Goal: Task Accomplishment & Management: Use online tool/utility

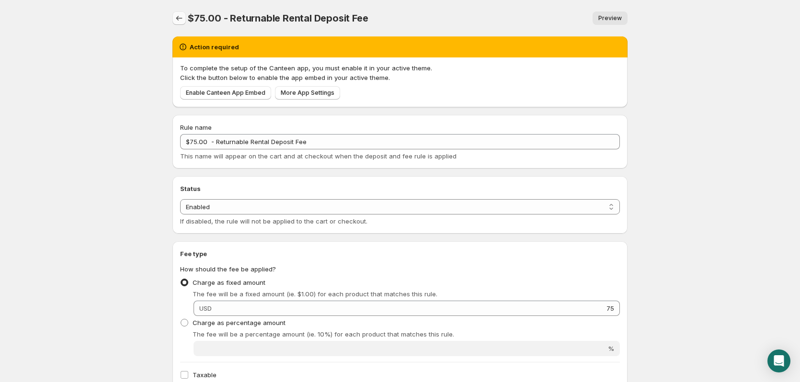
click at [180, 19] on icon "Settings" at bounding box center [179, 18] width 10 height 10
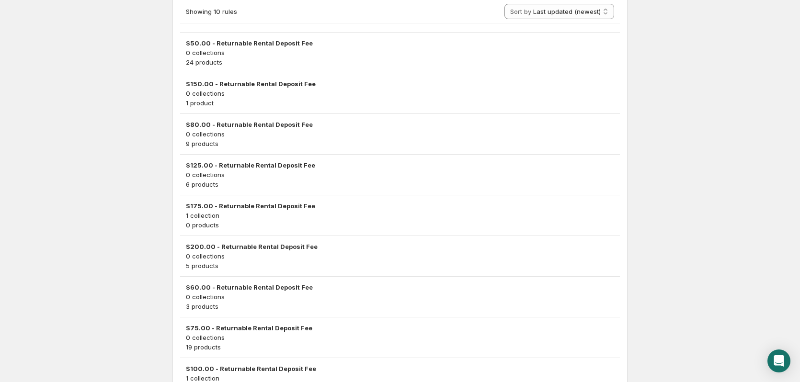
scroll to position [287, 0]
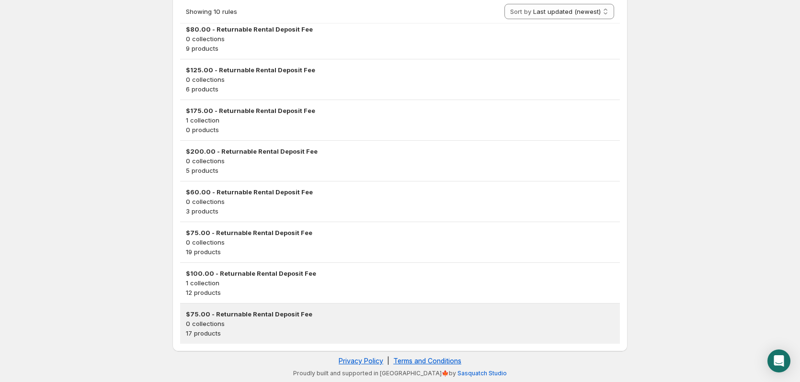
click at [250, 322] on p "0 collections" at bounding box center [400, 324] width 428 height 10
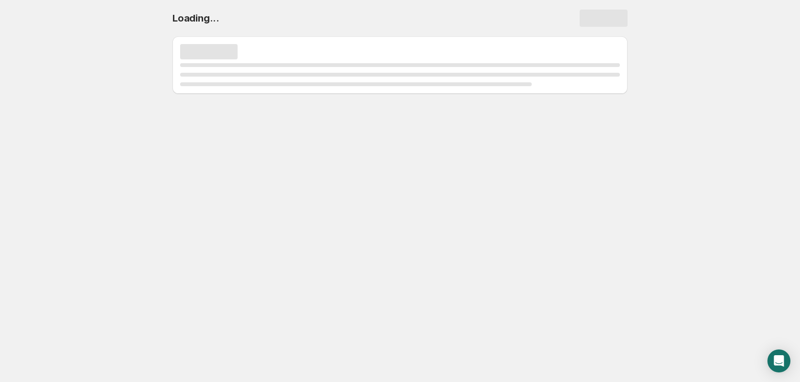
scroll to position [0, 0]
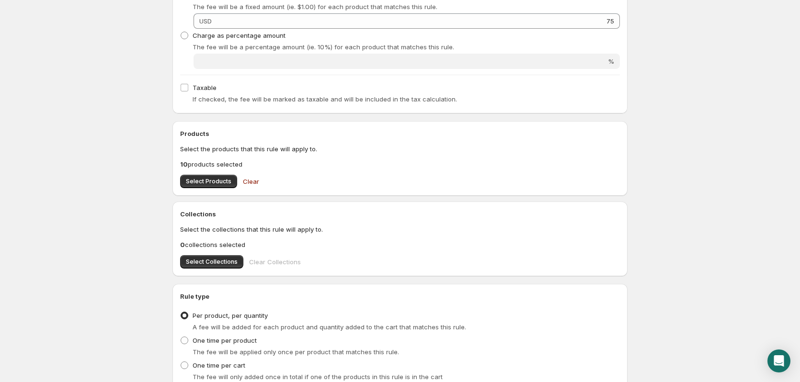
scroll to position [364, 0]
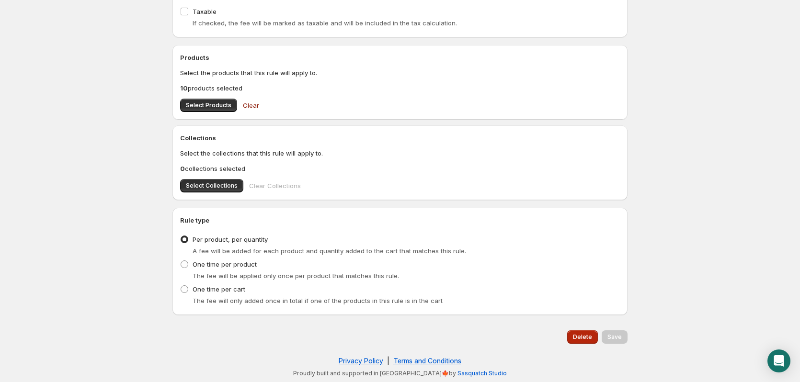
click at [589, 338] on span "Delete" at bounding box center [582, 338] width 19 height 8
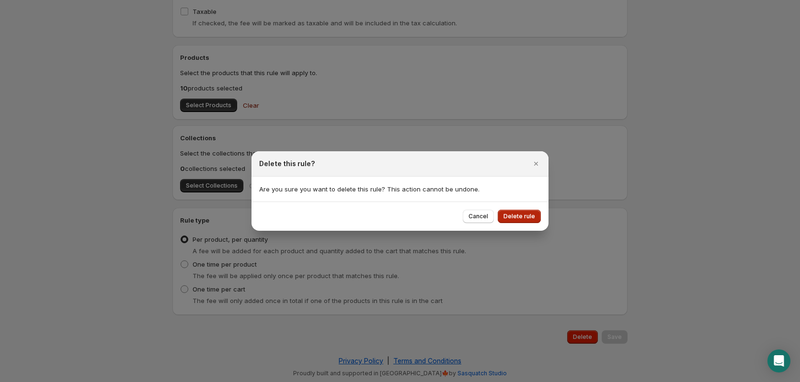
click at [524, 219] on span "Delete rule" at bounding box center [520, 217] width 32 height 8
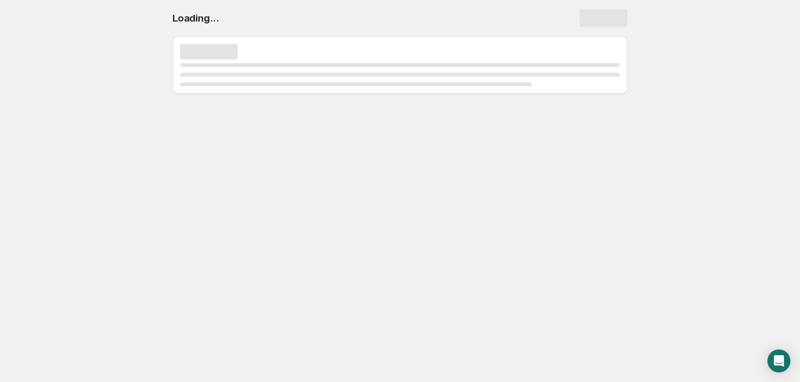
scroll to position [0, 0]
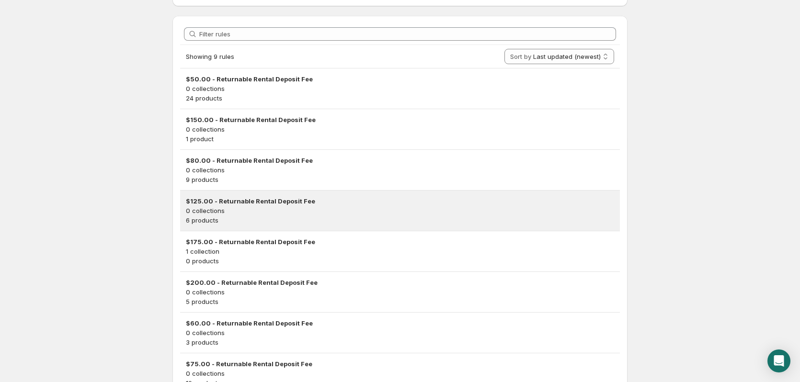
scroll to position [246, 0]
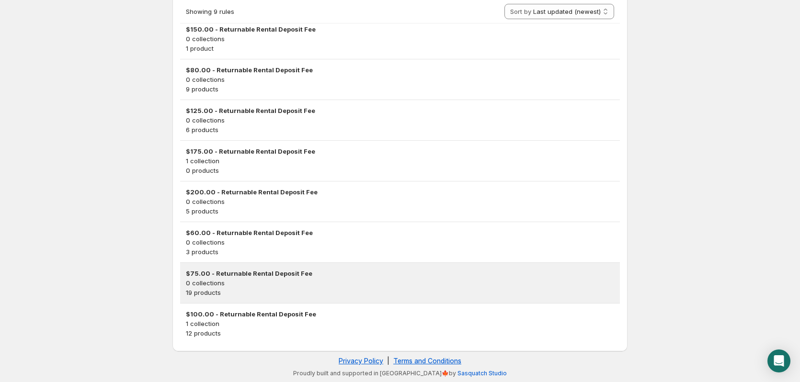
click at [243, 273] on h3 "$75.00 - Returnable Rental Deposit Fee" at bounding box center [400, 274] width 428 height 10
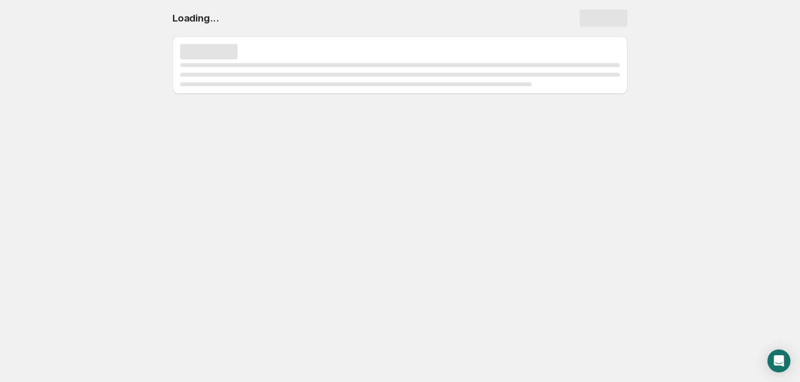
scroll to position [0, 0]
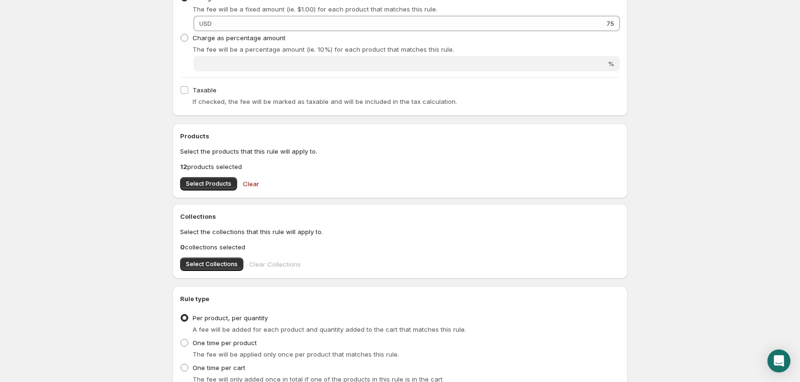
scroll to position [335, 0]
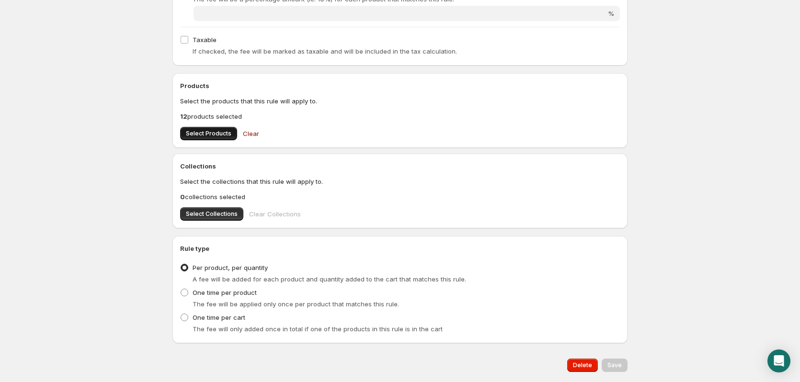
click at [216, 132] on span "Select Products" at bounding box center [209, 134] width 46 height 8
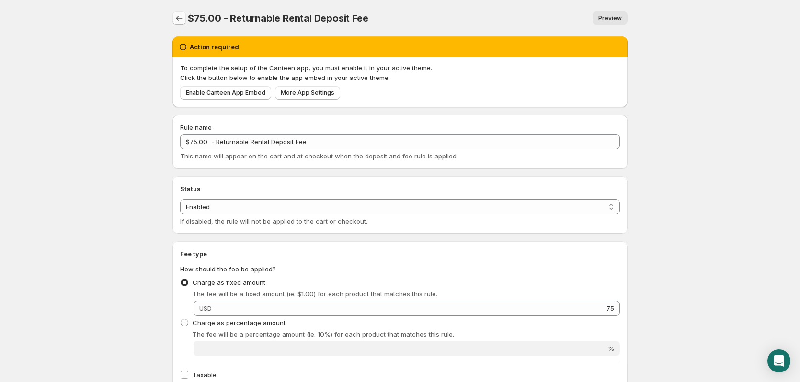
click at [180, 20] on icon "Settings" at bounding box center [179, 18] width 10 height 10
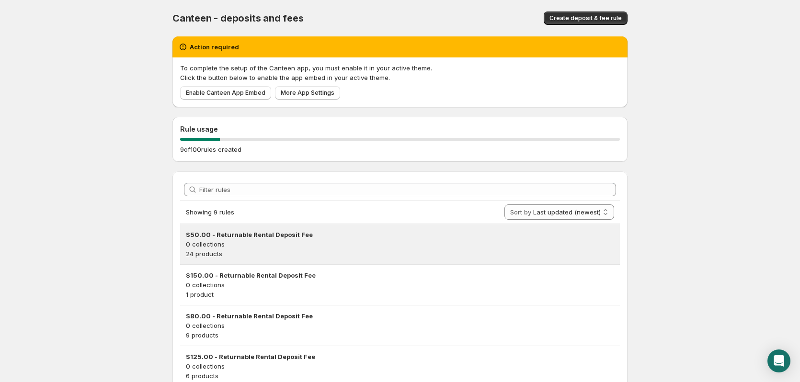
click at [242, 232] on h3 "$50.00 - Returnable Rental Deposit Fee" at bounding box center [400, 235] width 428 height 10
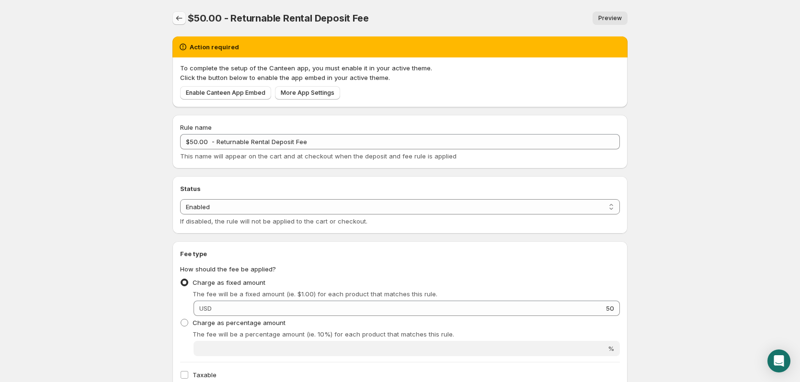
click at [176, 17] on icon "Settings" at bounding box center [179, 18] width 10 height 10
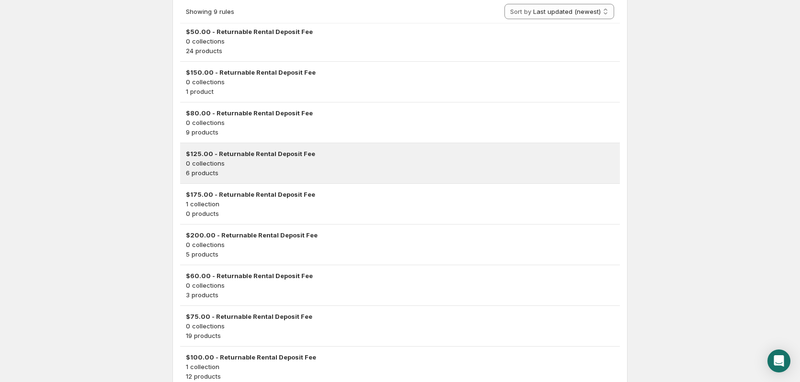
scroll to position [240, 0]
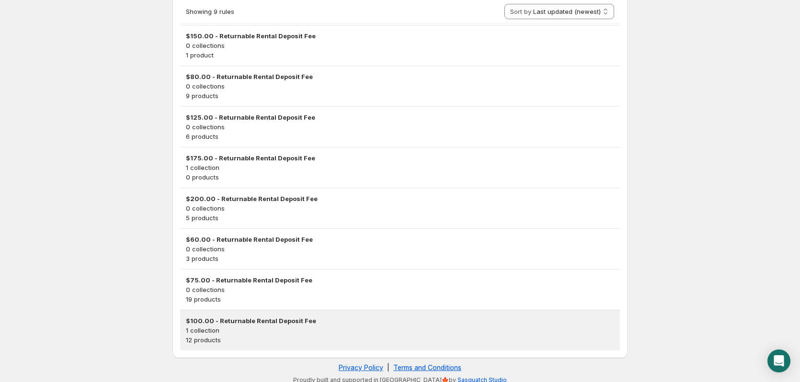
click at [219, 322] on h3 "$100.00 - Returnable Rental Deposit Fee" at bounding box center [400, 321] width 428 height 10
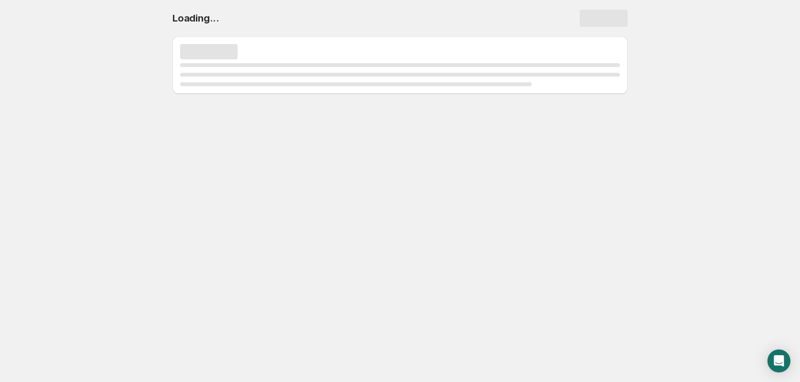
scroll to position [0, 0]
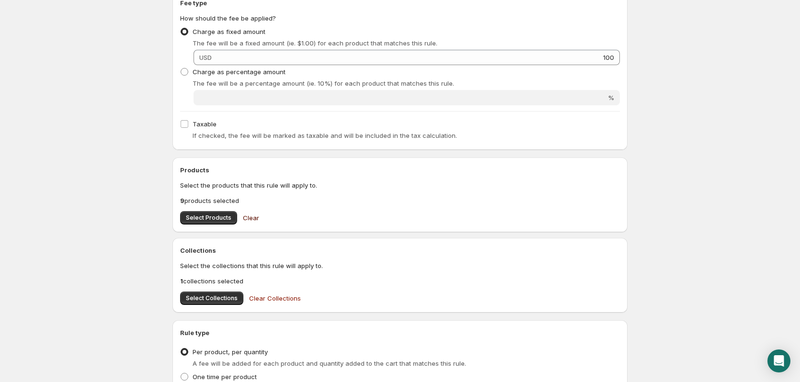
scroll to position [335, 0]
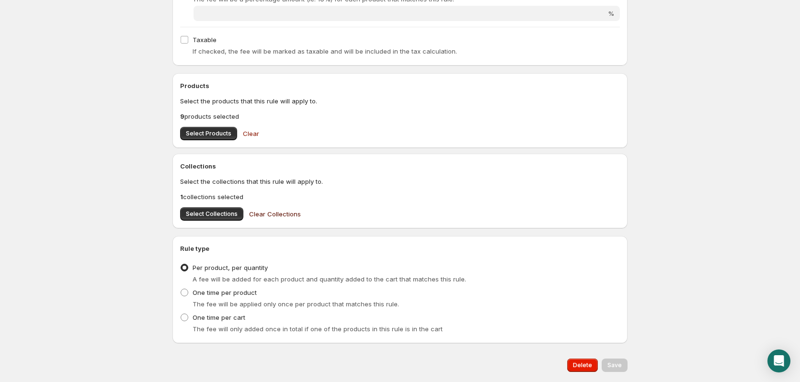
click at [276, 217] on span "Clear Collections" at bounding box center [275, 214] width 52 height 10
click at [218, 135] on span "Select Products" at bounding box center [209, 134] width 46 height 8
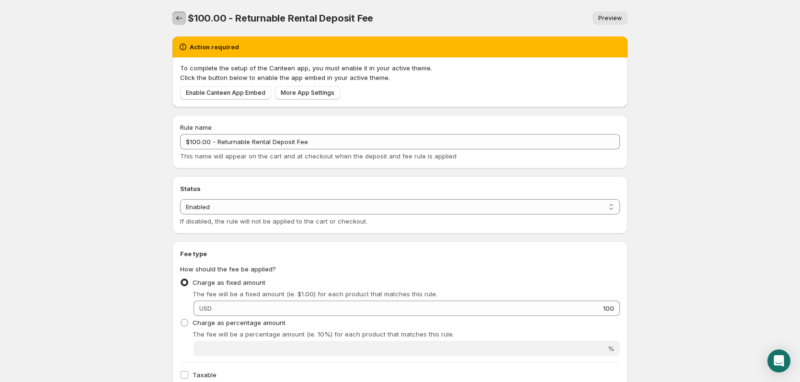
click at [181, 19] on icon "Settings" at bounding box center [179, 18] width 10 height 10
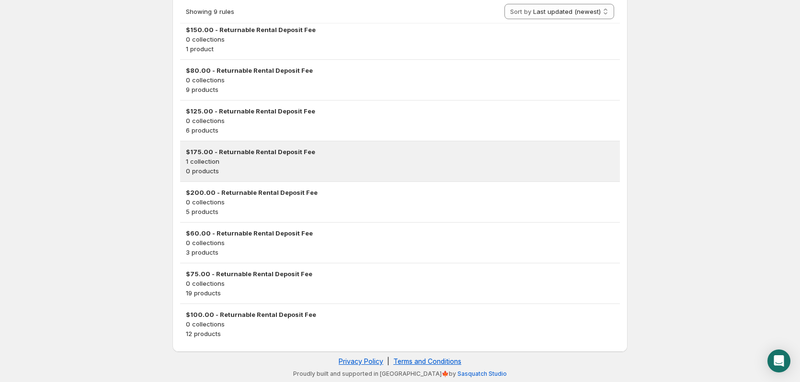
scroll to position [246, 0]
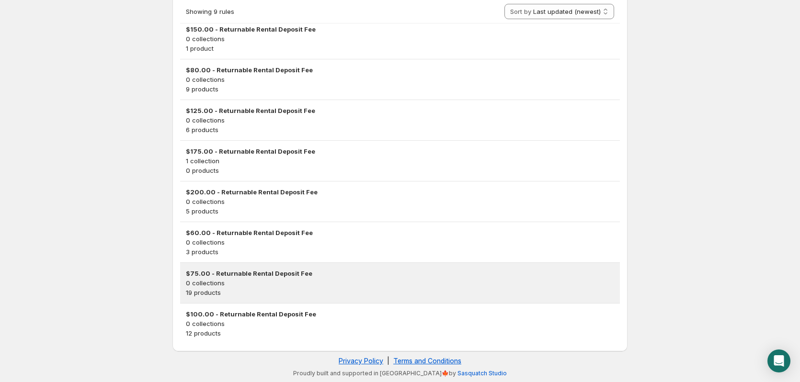
click at [201, 270] on h3 "$75.00 - Returnable Rental Deposit Fee" at bounding box center [400, 274] width 428 height 10
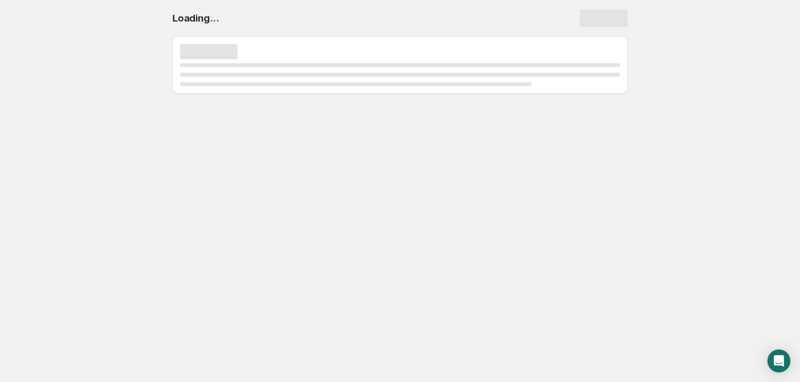
scroll to position [0, 0]
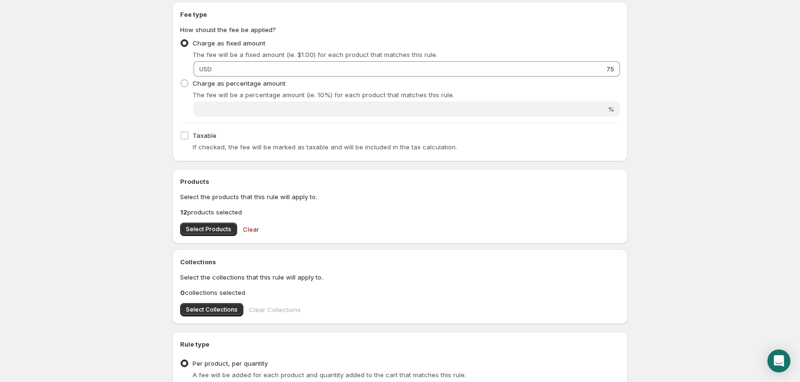
scroll to position [364, 0]
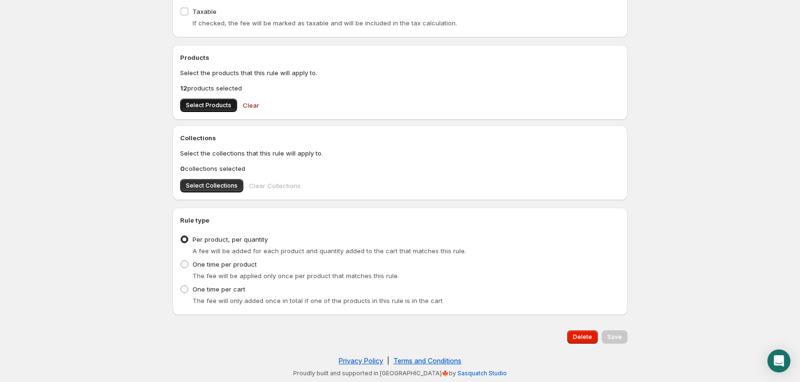
click at [218, 106] on span "Select Products" at bounding box center [209, 106] width 46 height 8
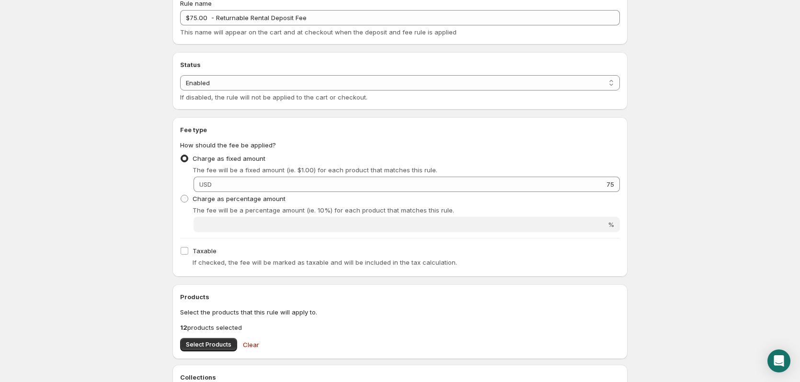
scroll to position [0, 0]
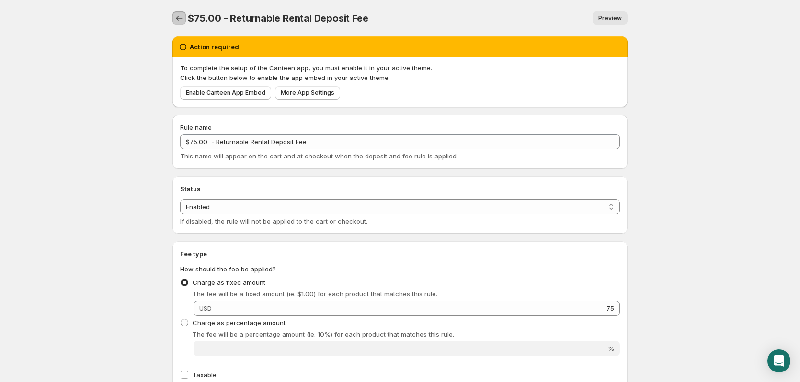
click at [180, 21] on icon "Settings" at bounding box center [179, 18] width 10 height 10
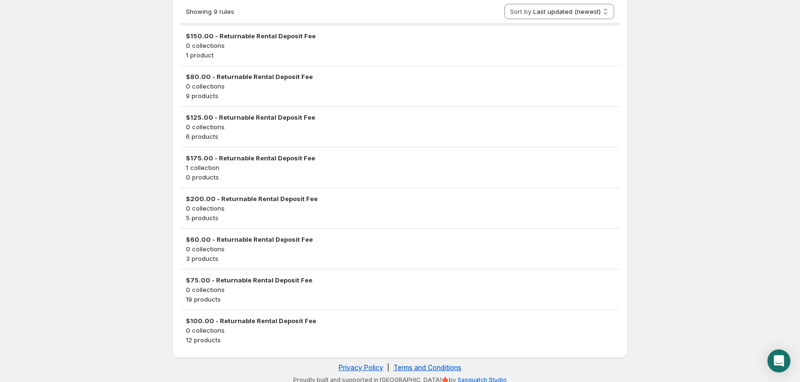
scroll to position [246, 0]
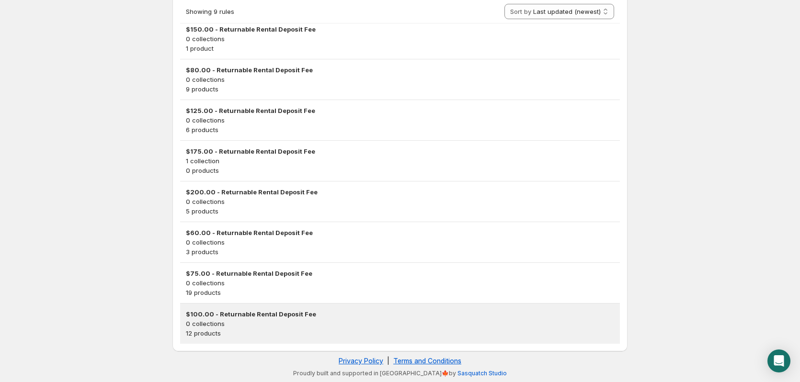
click at [242, 313] on h3 "$100.00 - Returnable Rental Deposit Fee" at bounding box center [400, 315] width 428 height 10
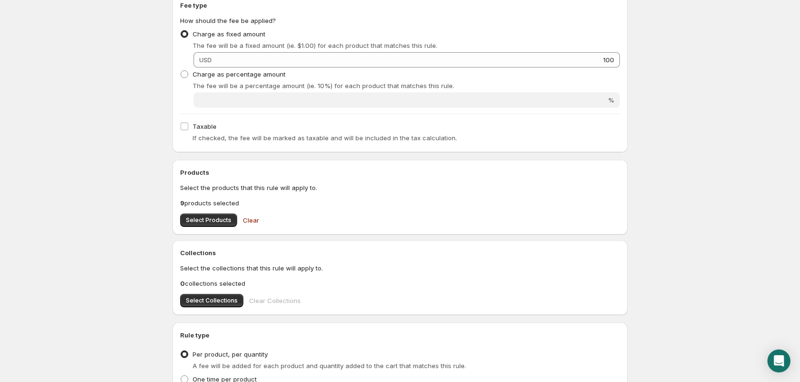
scroll to position [288, 0]
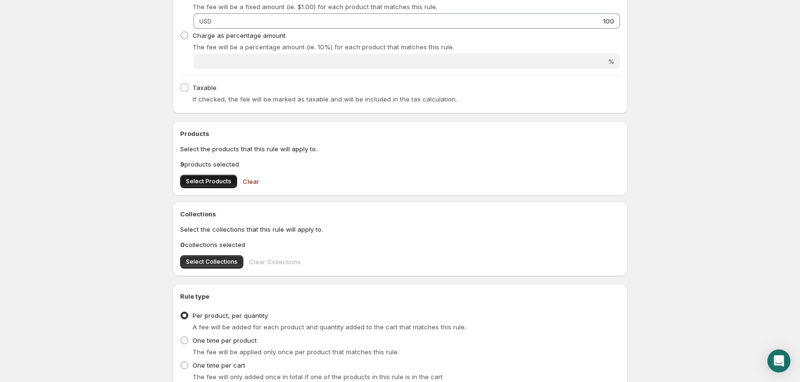
click at [199, 181] on span "Select Products" at bounding box center [209, 182] width 46 height 8
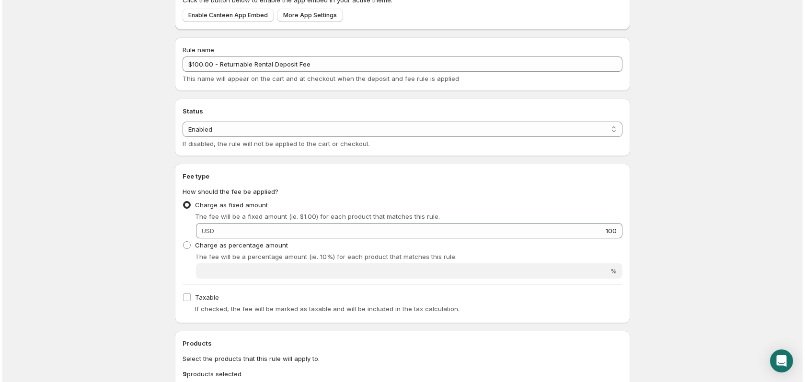
scroll to position [0, 0]
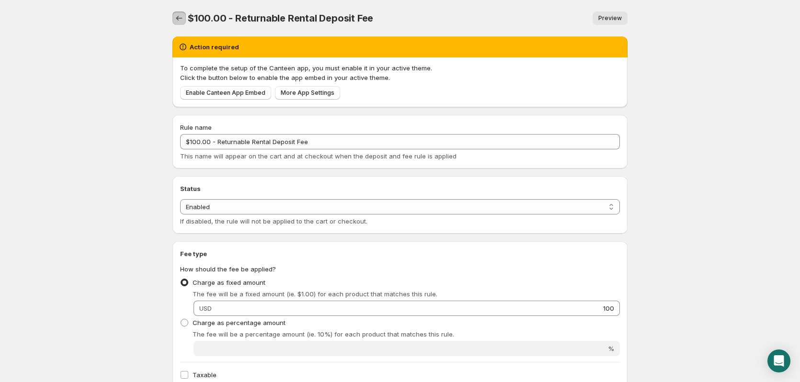
click at [180, 17] on icon "Settings" at bounding box center [179, 18] width 10 height 10
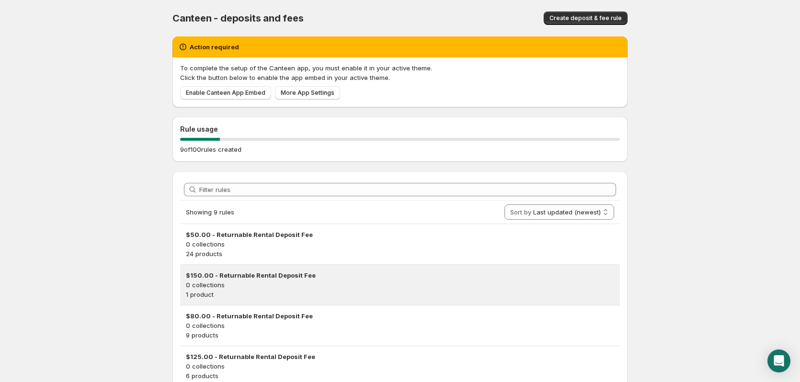
click at [254, 275] on h3 "$150.00 - Returnable Rental Deposit Fee" at bounding box center [400, 276] width 428 height 10
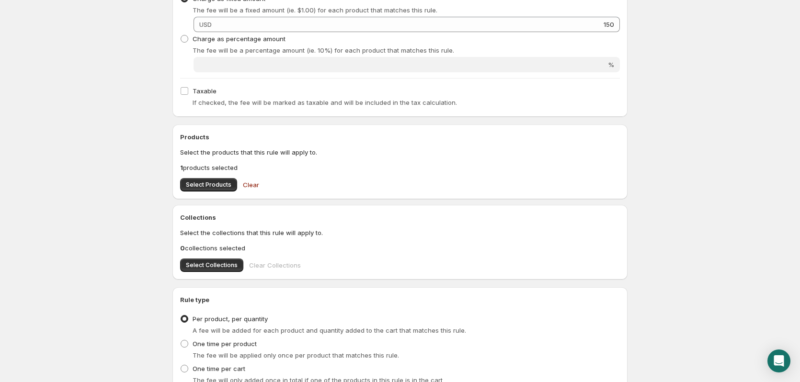
scroll to position [364, 0]
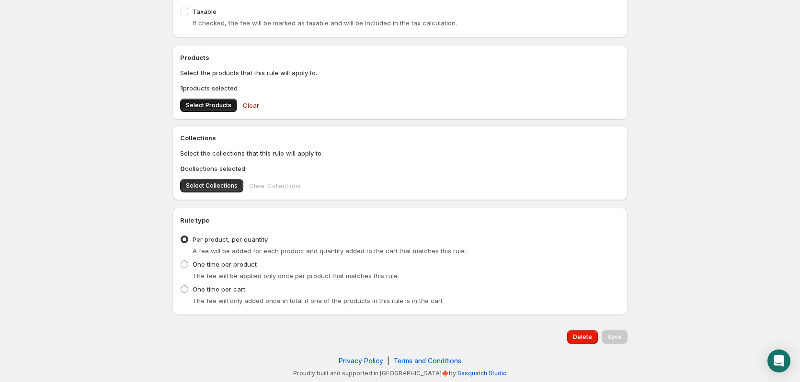
click at [219, 109] on button "Select Products" at bounding box center [208, 105] width 57 height 13
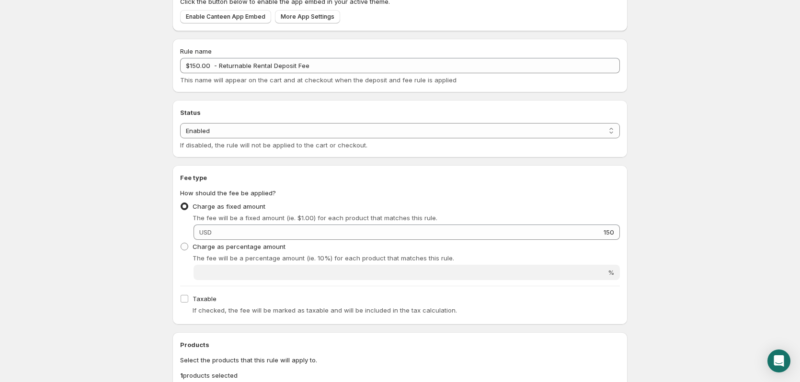
scroll to position [0, 0]
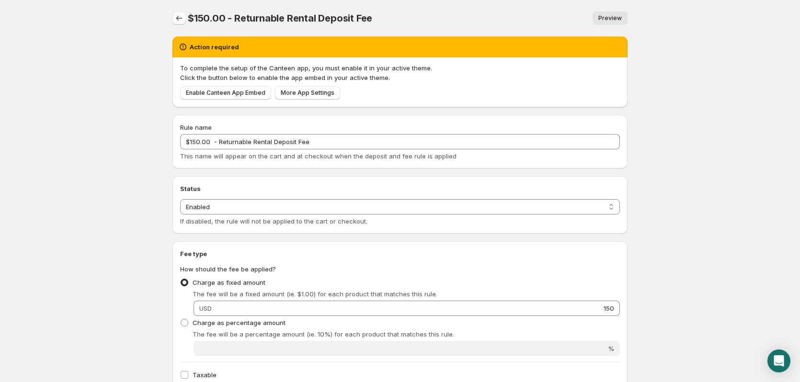
click at [179, 14] on icon "Settings" at bounding box center [179, 18] width 10 height 10
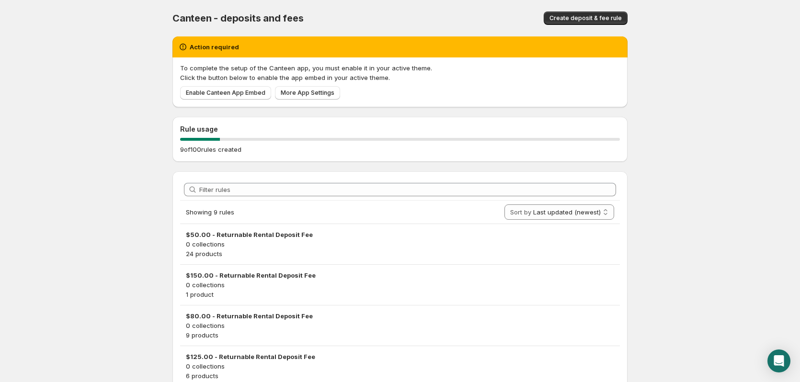
scroll to position [144, 0]
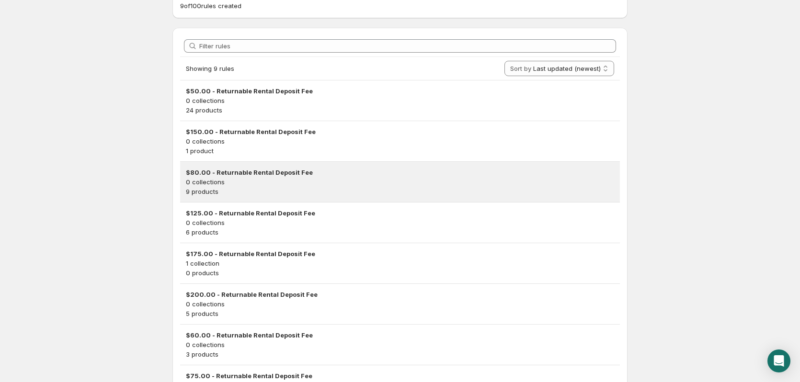
click at [202, 171] on h3 "$80.00 - Returnable Rental Deposit Fee" at bounding box center [400, 173] width 428 height 10
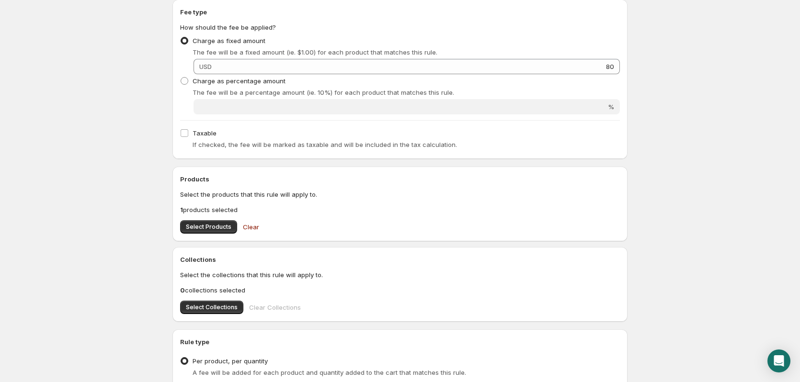
scroll to position [364, 0]
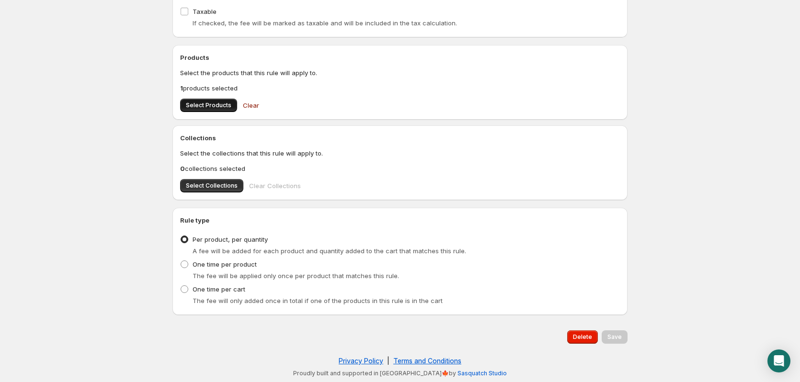
click at [218, 108] on span "Select Products" at bounding box center [209, 106] width 46 height 8
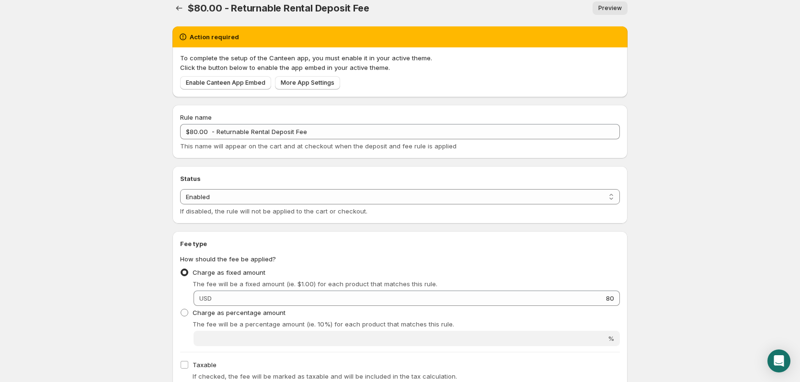
scroll to position [0, 0]
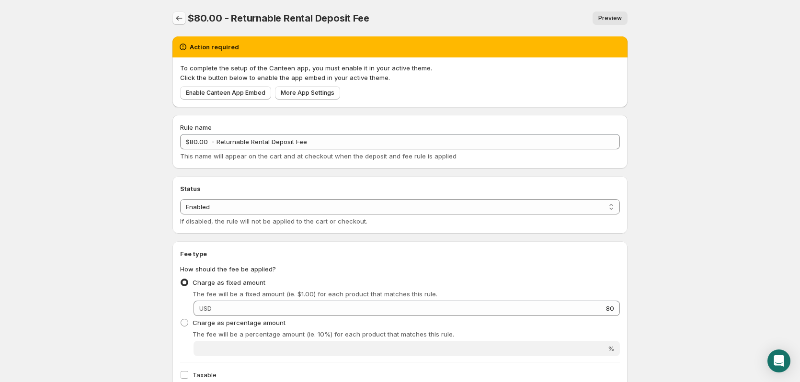
click at [176, 17] on icon "Settings" at bounding box center [179, 18] width 10 height 10
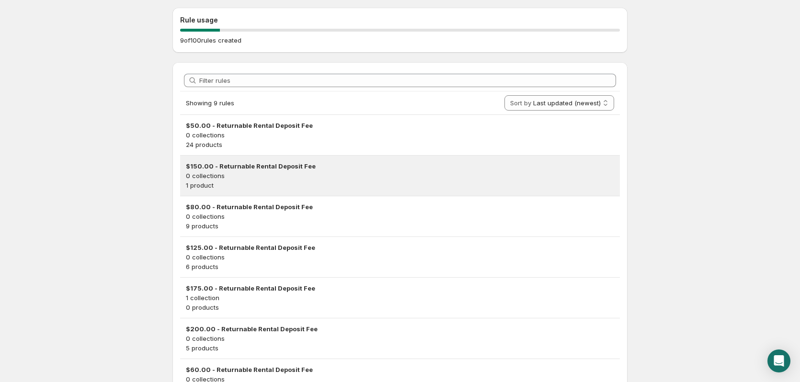
scroll to position [192, 0]
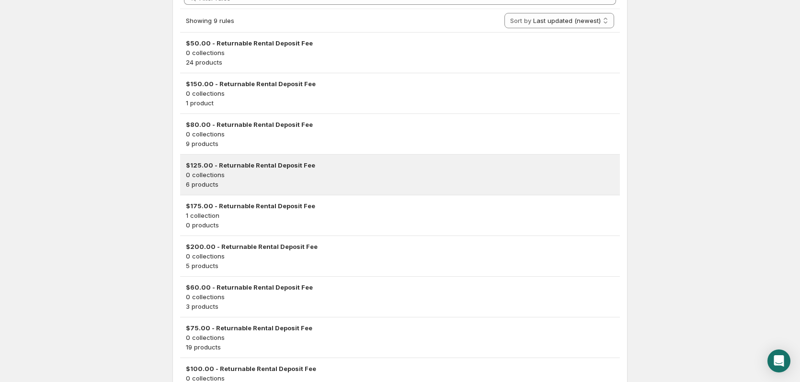
click at [210, 166] on h3 "$125.00 - Returnable Rental Deposit Fee" at bounding box center [400, 166] width 428 height 10
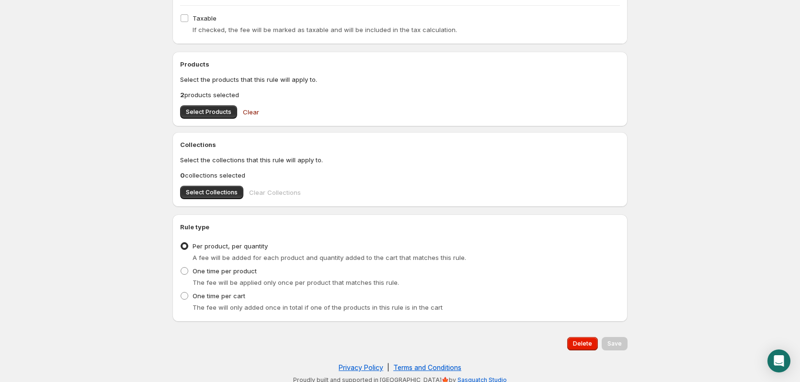
scroll to position [364, 0]
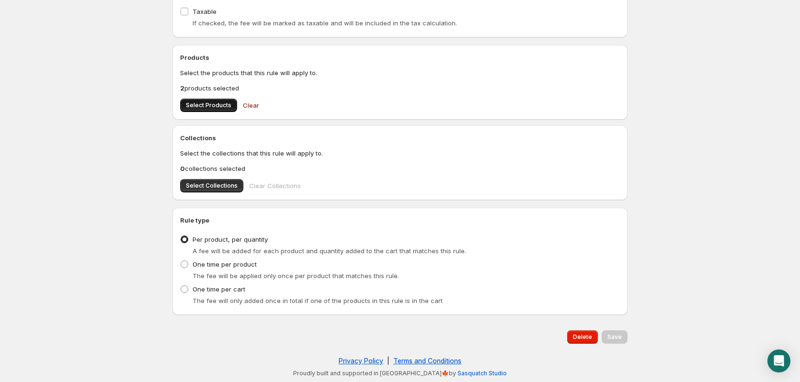
click at [206, 100] on button "Select Products" at bounding box center [208, 105] width 57 height 13
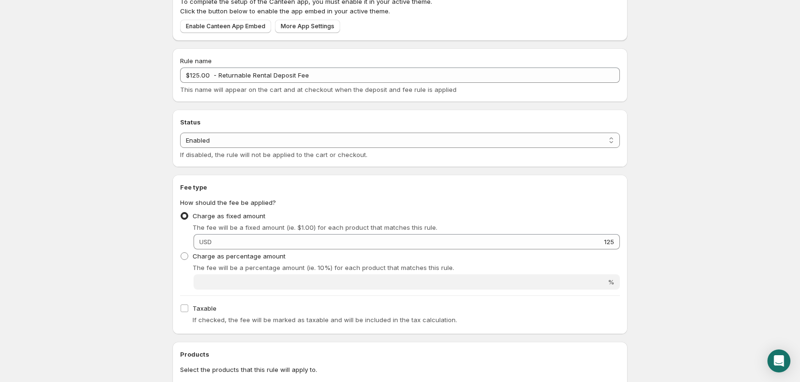
scroll to position [0, 0]
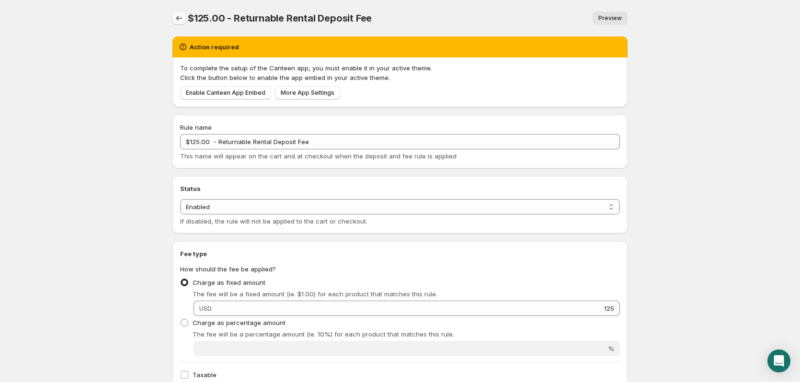
click at [178, 20] on icon "Settings" at bounding box center [179, 18] width 6 height 5
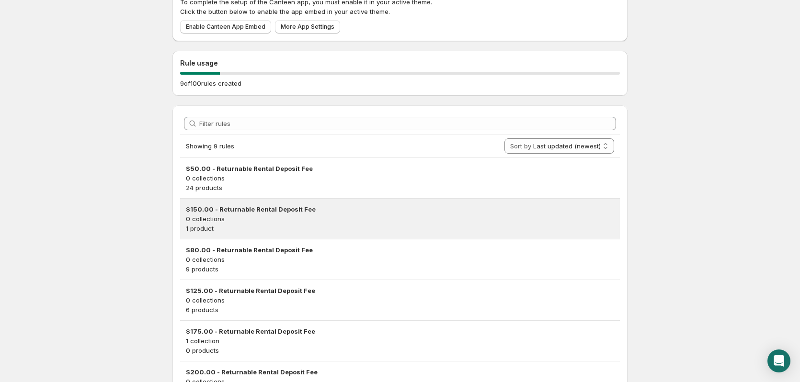
scroll to position [144, 0]
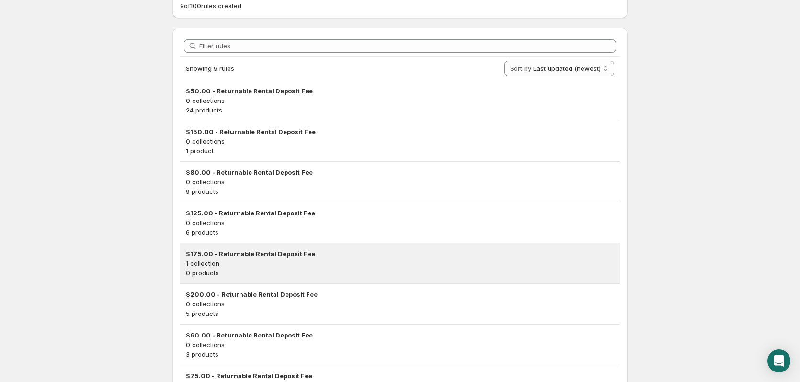
click at [234, 256] on h3 "$175.00 - Returnable Rental Deposit Fee" at bounding box center [400, 254] width 428 height 10
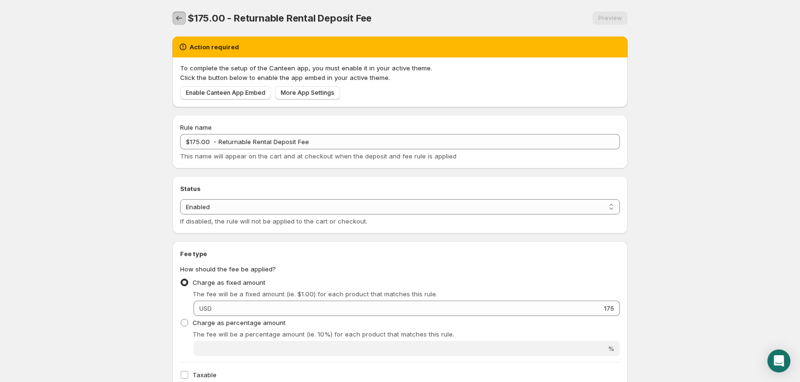
click at [179, 17] on icon "Settings" at bounding box center [179, 18] width 10 height 10
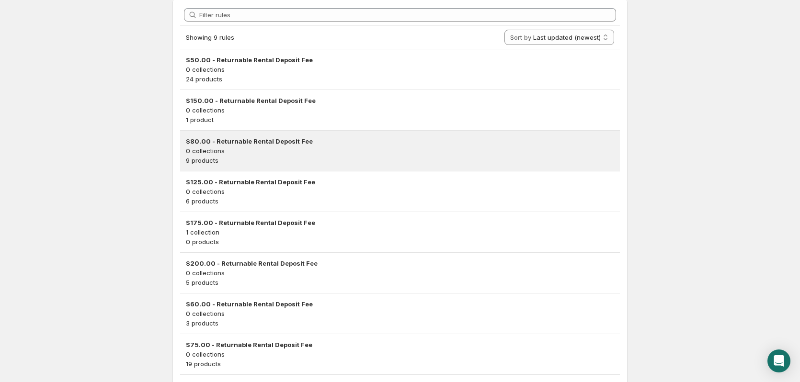
scroll to position [192, 0]
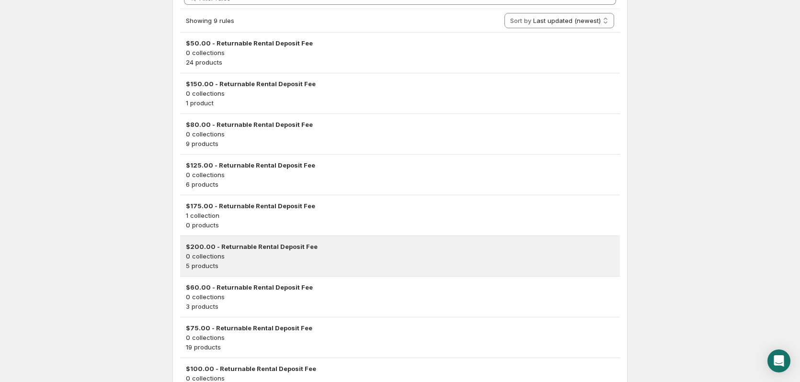
click at [230, 249] on h3 "$200.00 - Returnable Rental Deposit Fee" at bounding box center [400, 247] width 428 height 10
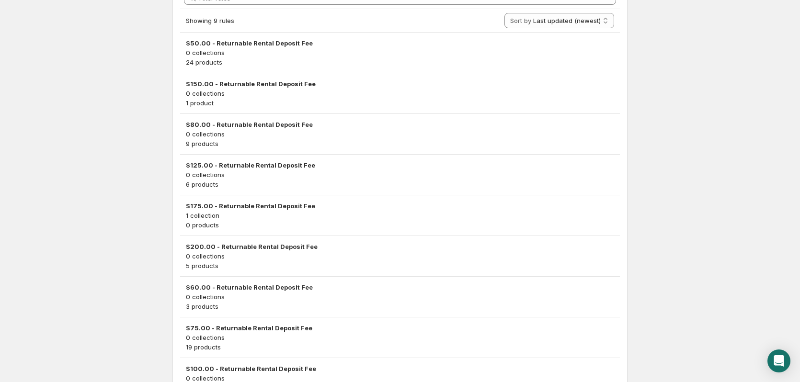
scroll to position [0, 0]
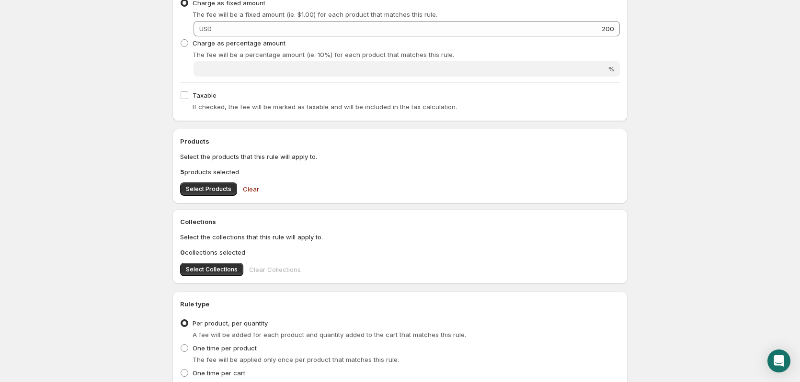
scroll to position [288, 0]
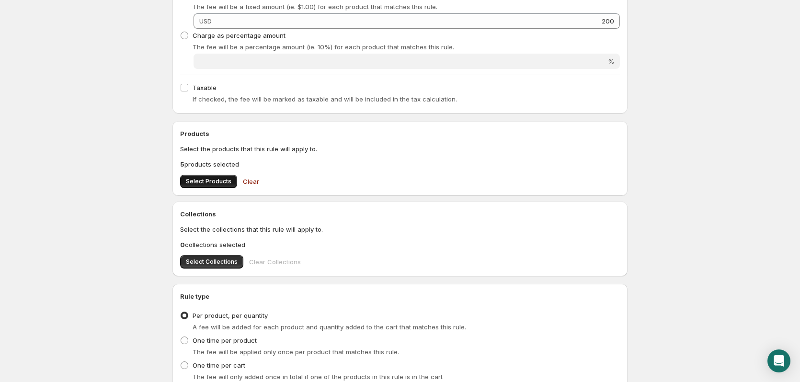
click at [201, 177] on button "Select Products" at bounding box center [208, 181] width 57 height 13
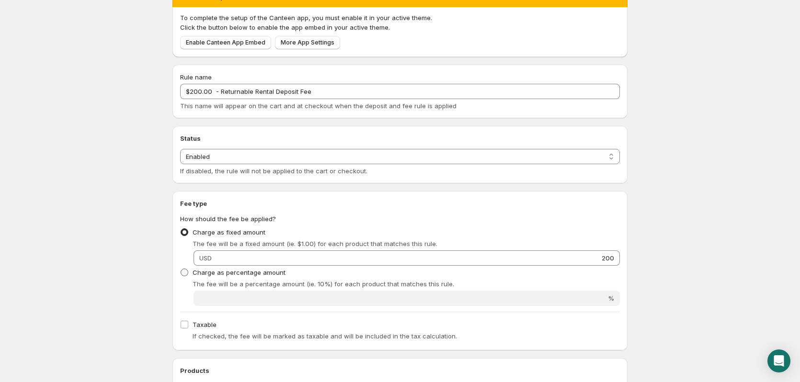
scroll to position [0, 0]
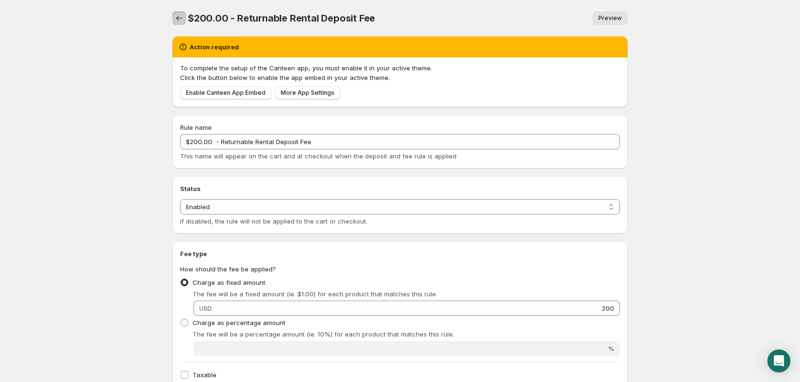
click at [175, 16] on icon "Settings" at bounding box center [179, 18] width 10 height 10
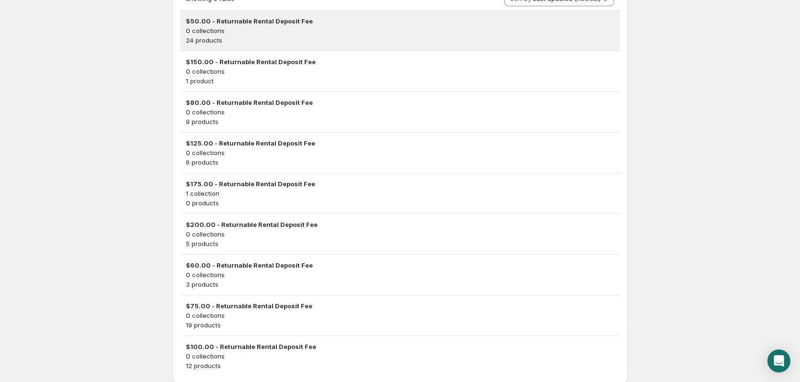
scroll to position [246, 0]
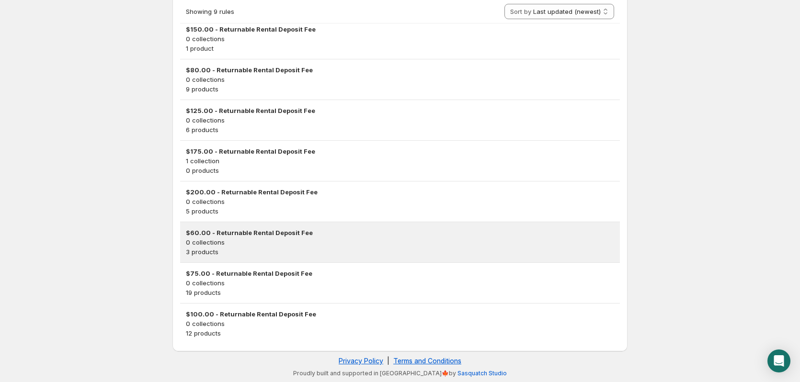
click at [229, 233] on h3 "$60.00 - Returnable Rental Deposit Fee" at bounding box center [400, 233] width 428 height 10
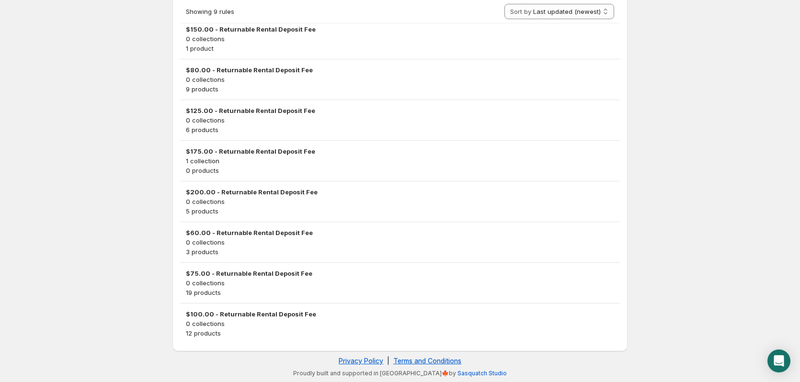
scroll to position [0, 0]
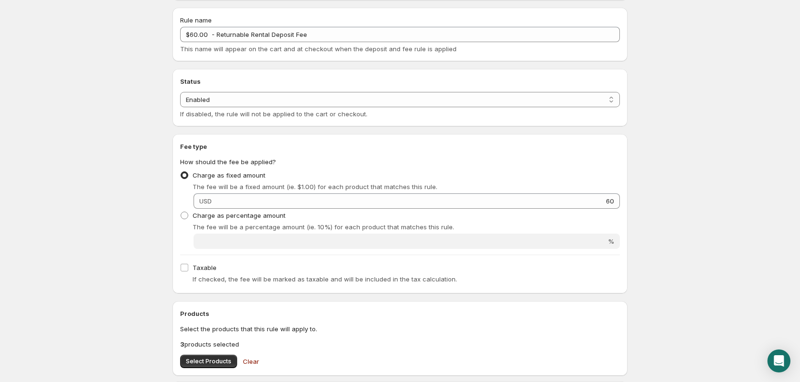
scroll to position [192, 0]
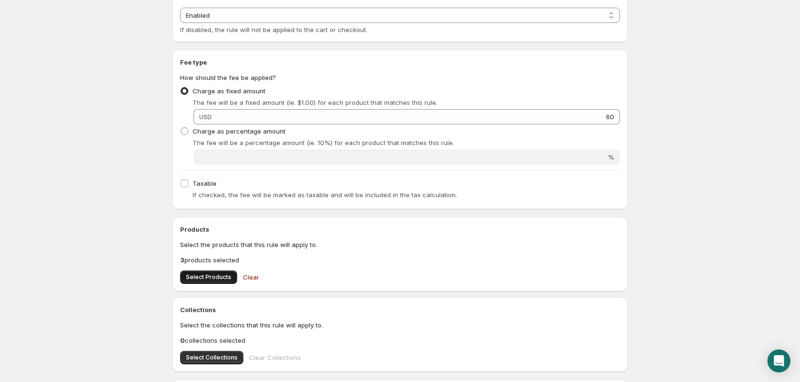
click at [215, 282] on button "Select Products" at bounding box center [208, 277] width 57 height 13
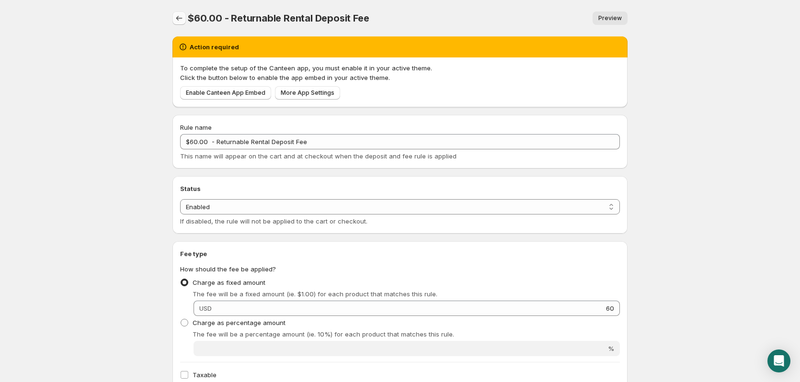
click at [178, 18] on icon "Settings" at bounding box center [179, 18] width 10 height 10
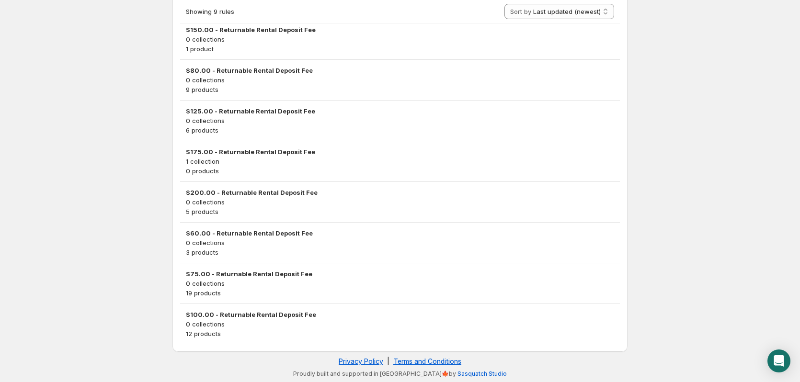
scroll to position [246, 0]
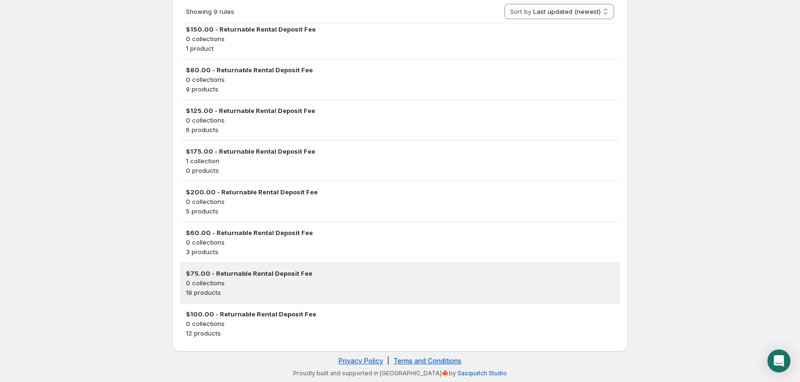
click at [232, 275] on h3 "$75.00 - Returnable Rental Deposit Fee" at bounding box center [400, 274] width 428 height 10
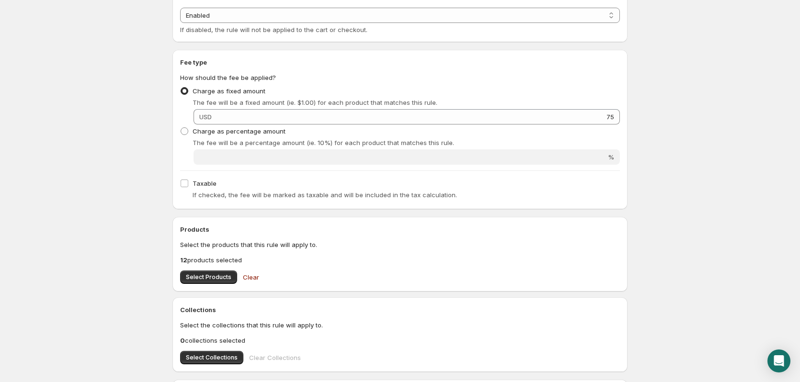
scroll to position [335, 0]
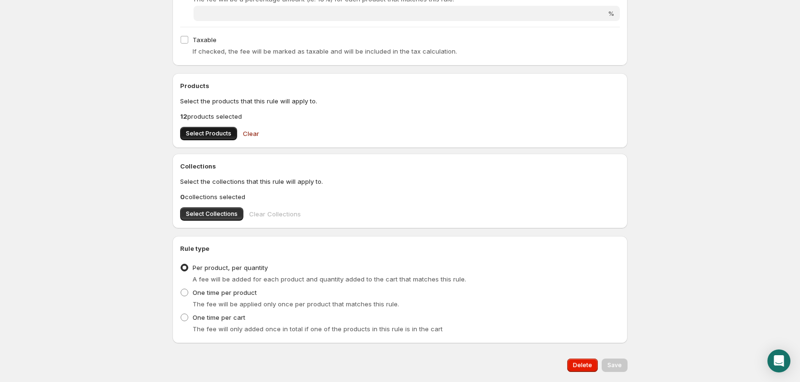
click at [215, 131] on span "Select Products" at bounding box center [209, 134] width 46 height 8
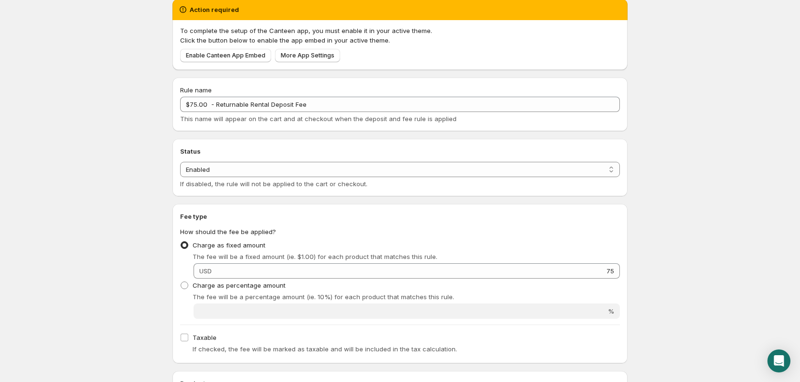
scroll to position [0, 0]
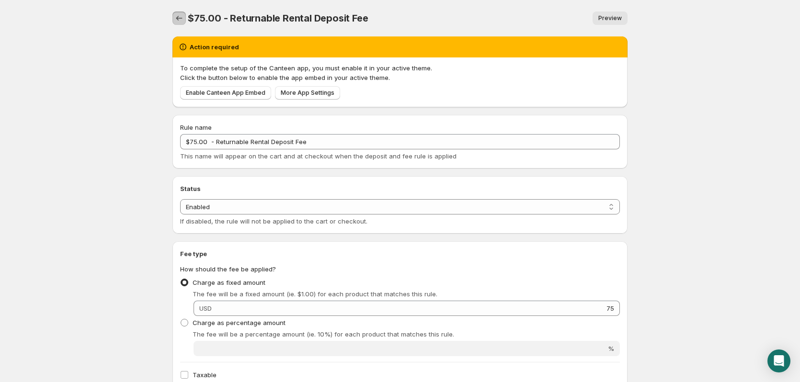
click at [178, 20] on icon "Settings" at bounding box center [179, 18] width 10 height 10
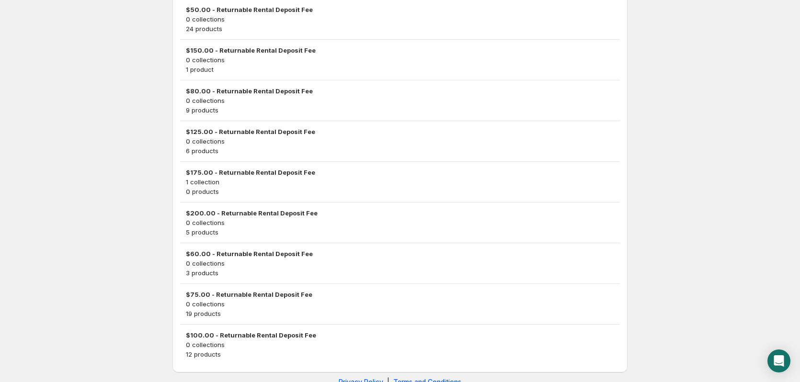
scroll to position [246, 0]
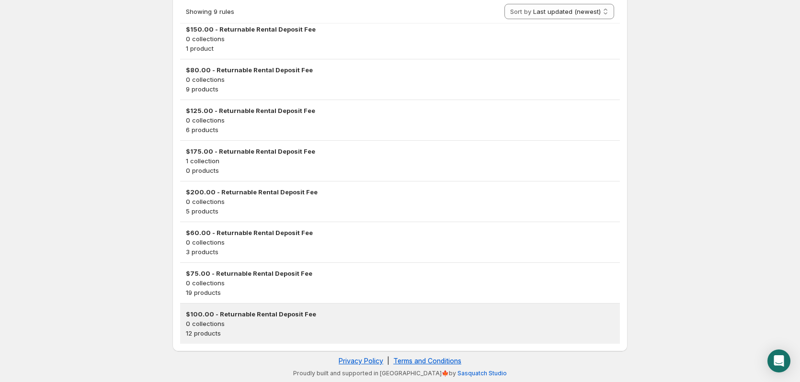
click at [233, 316] on h3 "$100.00 - Returnable Rental Deposit Fee" at bounding box center [400, 315] width 428 height 10
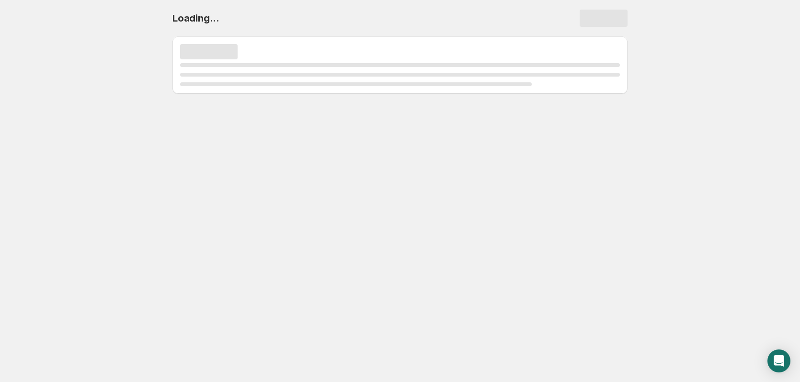
scroll to position [0, 0]
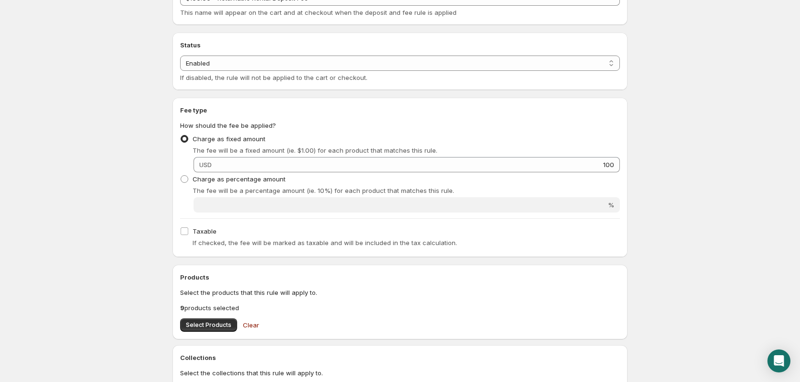
scroll to position [192, 0]
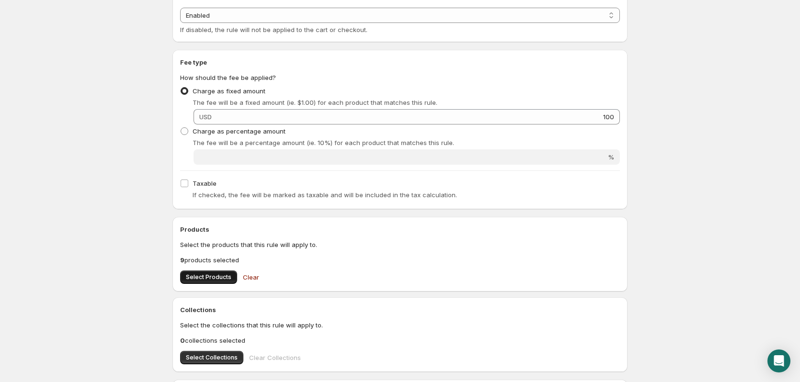
click at [214, 275] on span "Select Products" at bounding box center [209, 278] width 46 height 8
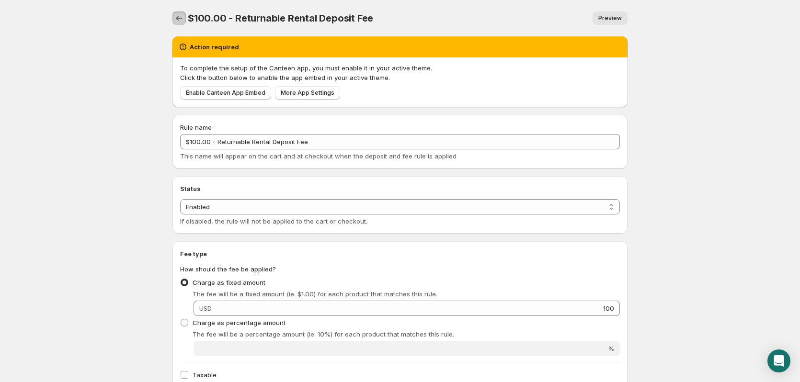
click at [176, 19] on icon "Settings" at bounding box center [179, 18] width 10 height 10
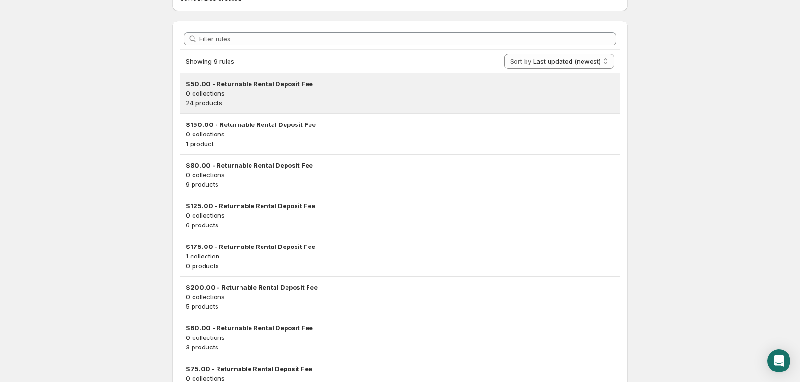
scroll to position [103, 0]
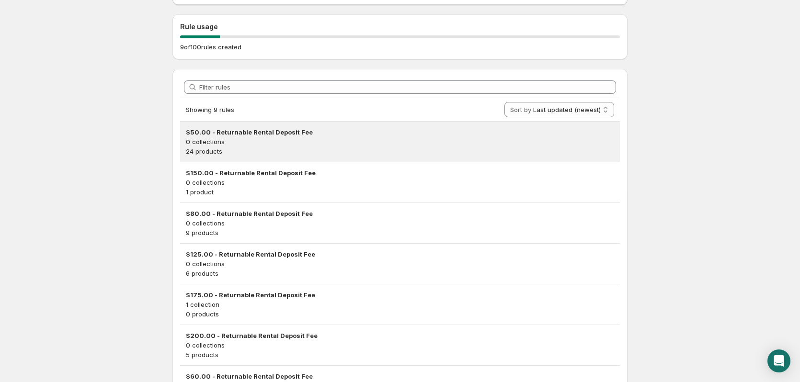
click at [255, 139] on p "0 collections" at bounding box center [400, 142] width 428 height 10
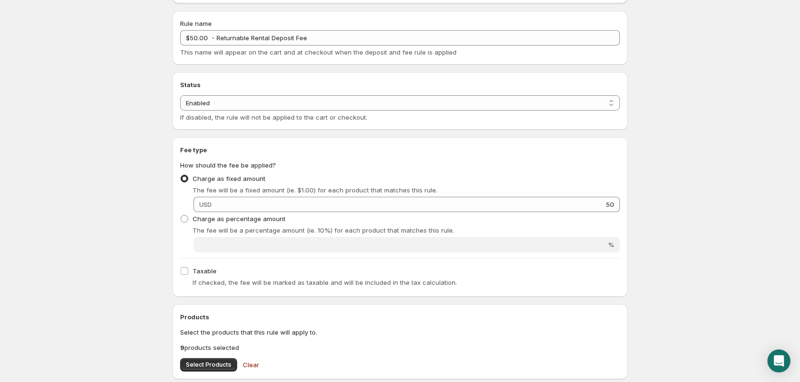
scroll to position [144, 0]
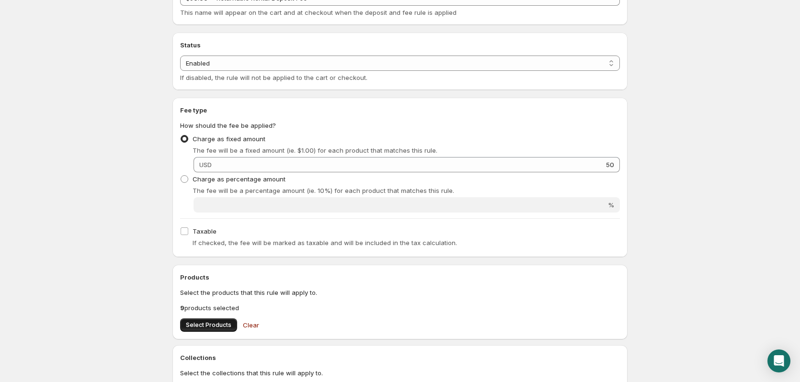
click at [202, 326] on span "Select Products" at bounding box center [209, 326] width 46 height 8
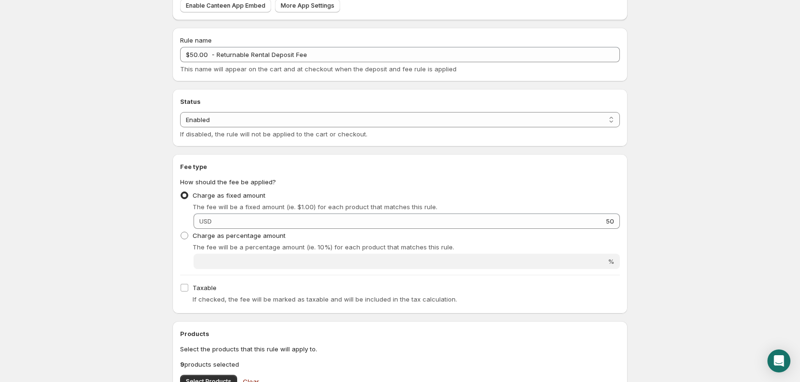
scroll to position [0, 0]
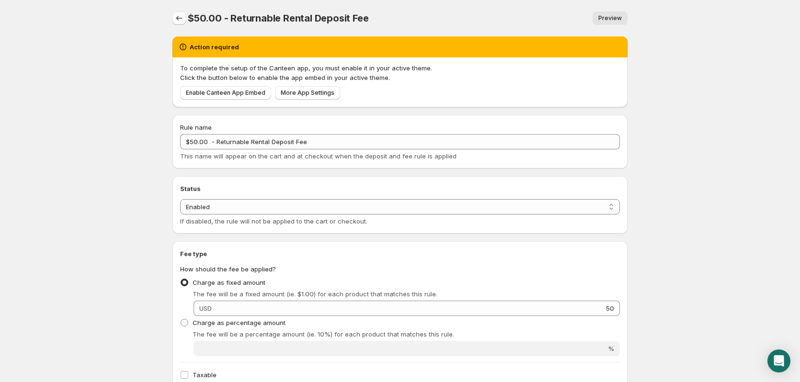
click at [181, 14] on icon "Settings" at bounding box center [179, 18] width 10 height 10
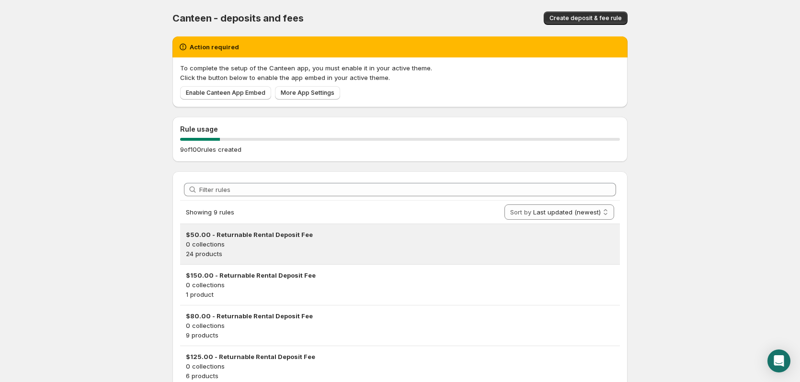
click at [284, 235] on h3 "$50.00 - Returnable Rental Deposit Fee" at bounding box center [400, 235] width 428 height 10
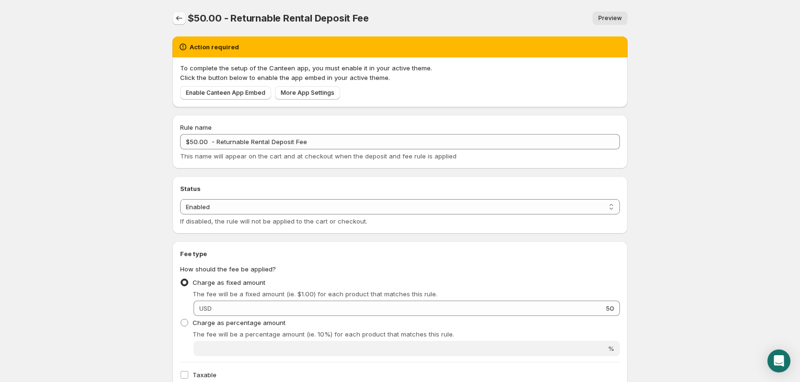
click at [176, 13] on button "Settings" at bounding box center [179, 18] width 13 height 13
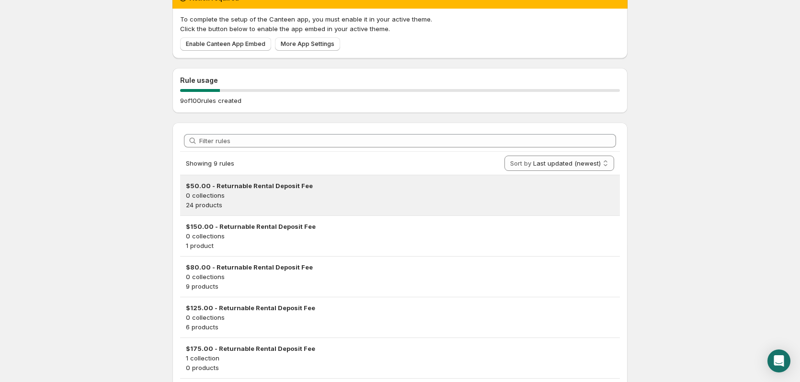
scroll to position [144, 0]
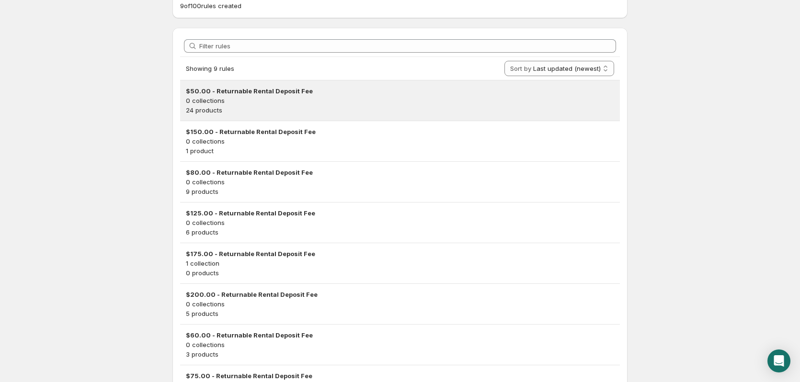
click at [323, 101] on p "0 collections" at bounding box center [400, 101] width 428 height 10
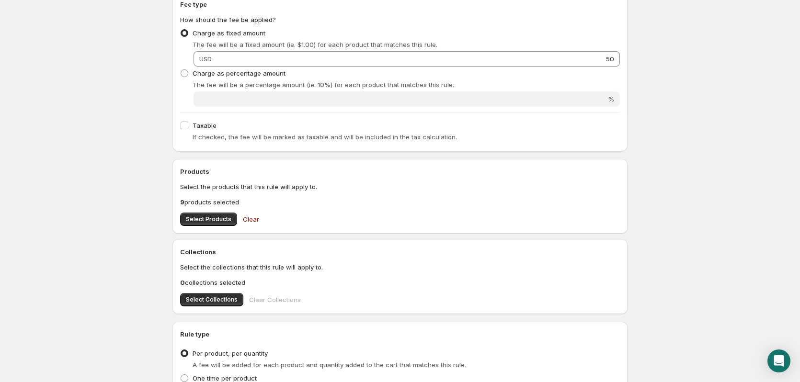
scroll to position [335, 0]
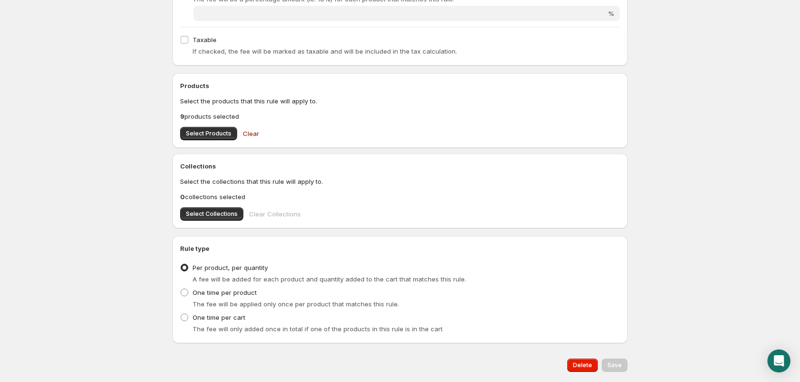
click at [270, 214] on div "Select Collections Clear Collections" at bounding box center [400, 214] width 440 height 13
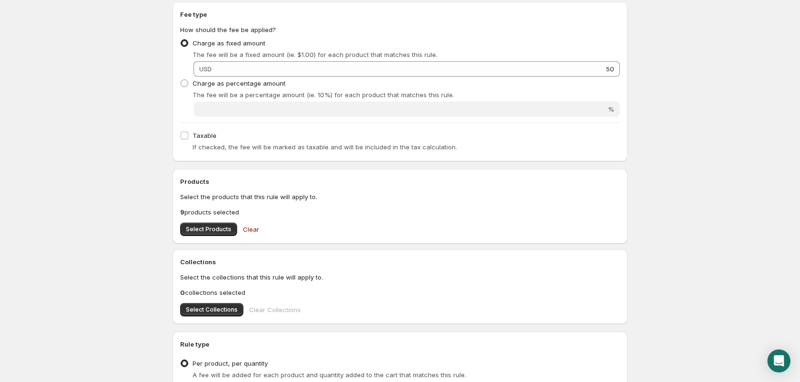
scroll to position [364, 0]
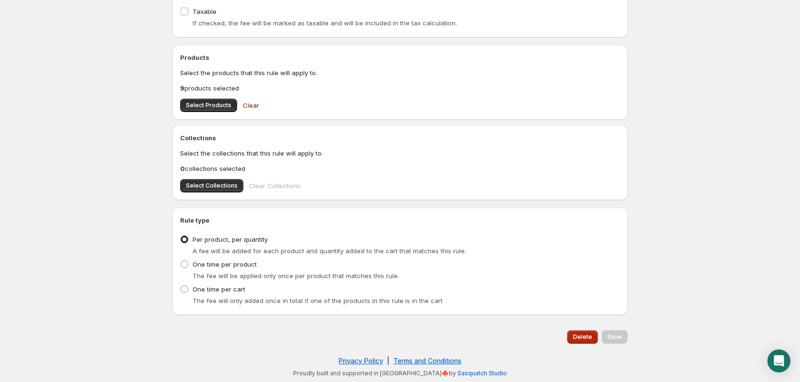
click at [588, 335] on span "Delete" at bounding box center [582, 338] width 19 height 8
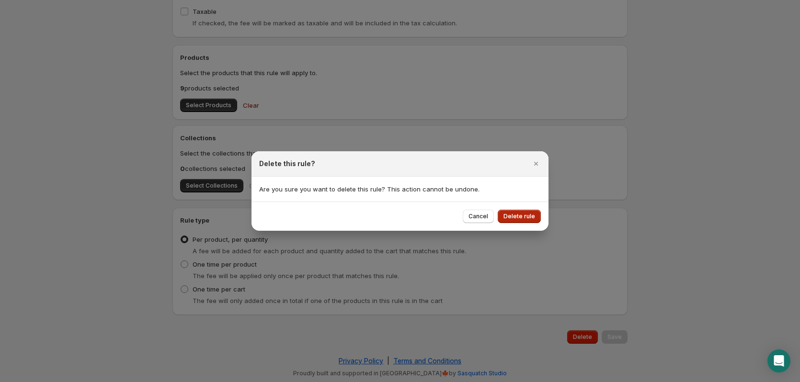
click at [534, 214] on span "Delete rule" at bounding box center [520, 217] width 32 height 8
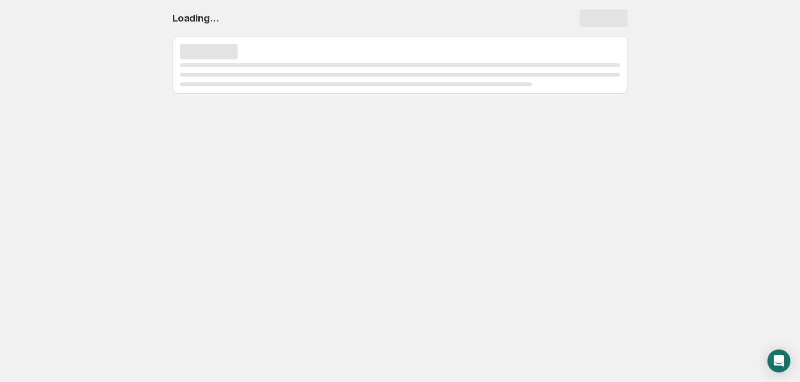
scroll to position [0, 0]
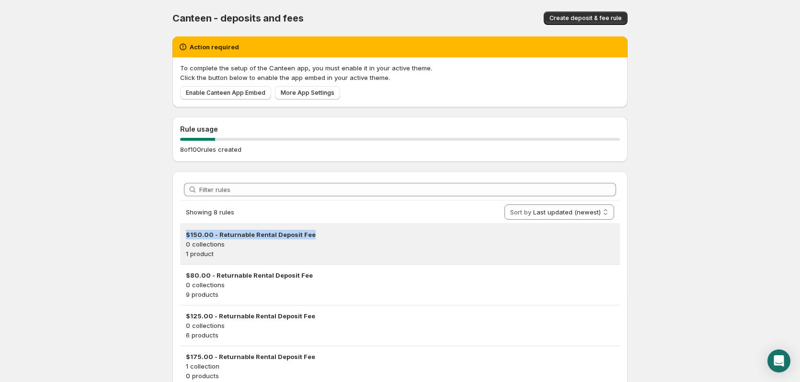
drag, startPoint x: 318, startPoint y: 234, endPoint x: 186, endPoint y: 236, distance: 131.3
click at [186, 236] on h3 "$150.00 - Returnable Rental Deposit Fee" at bounding box center [400, 235] width 428 height 10
copy h3 "$150.00 - Returnable Rental Deposit Fee"
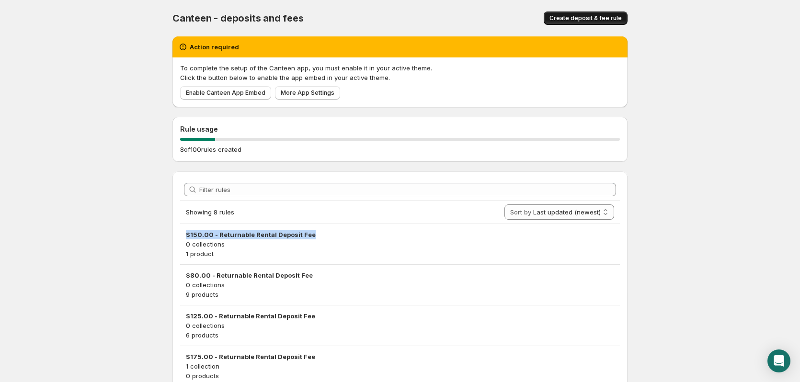
click at [592, 19] on span "Create deposit & fee rule" at bounding box center [586, 18] width 72 height 8
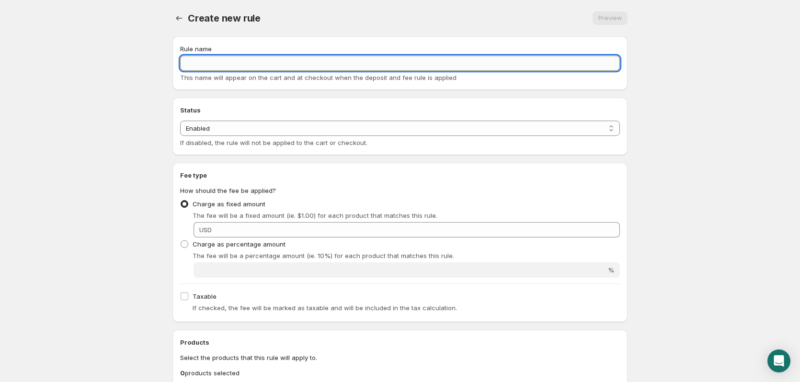
click at [263, 69] on input "Rule name" at bounding box center [400, 63] width 440 height 15
paste input "$150.00 - Returnable Rental Deposit Fee"
click at [192, 63] on input "$150.00 - Returnable Rental Deposit Fee" at bounding box center [400, 63] width 440 height 15
type input "$50.00 - Returnable Rental Deposit Fee"
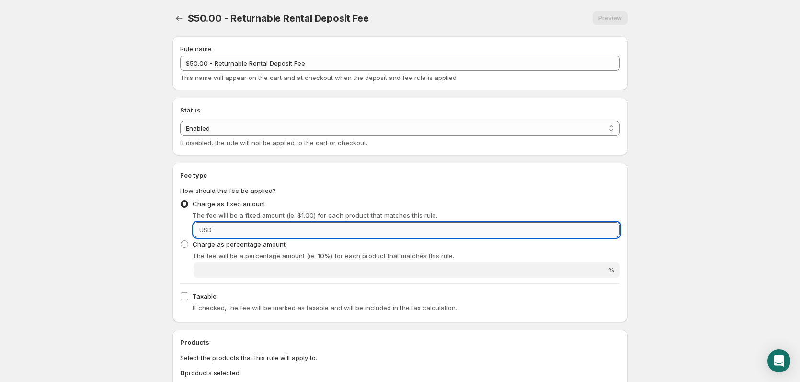
click at [278, 228] on input "Fixed amount" at bounding box center [417, 229] width 405 height 15
type input "50"
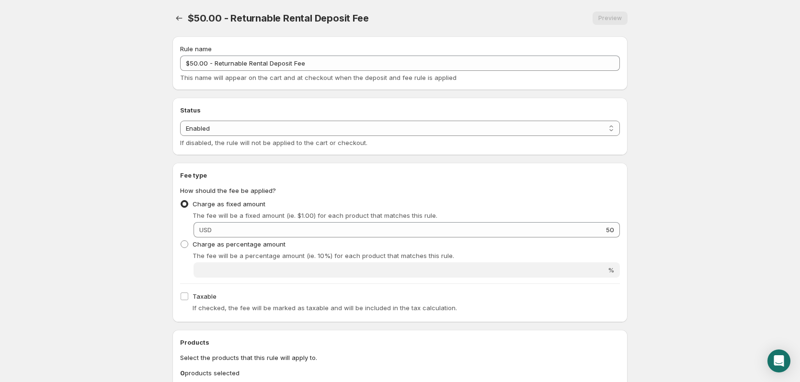
click at [349, 299] on div "Taxable If checked, the fee will be marked as taxable and will be included in t…" at bounding box center [400, 302] width 440 height 25
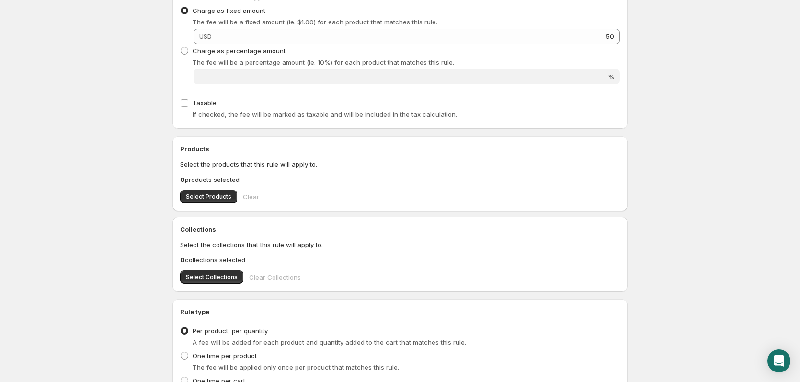
scroll to position [240, 0]
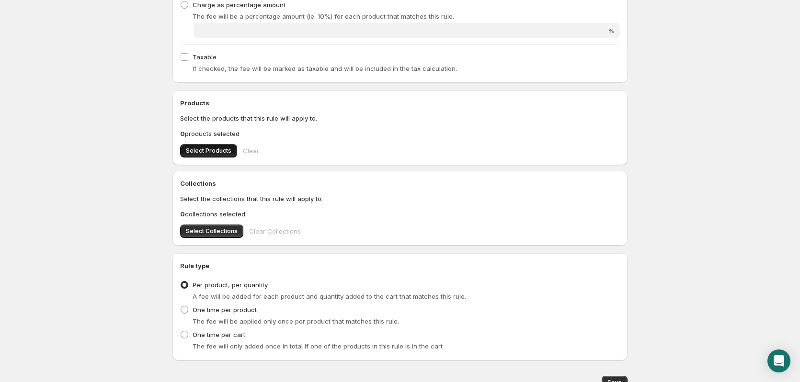
click at [211, 148] on span "Select Products" at bounding box center [209, 151] width 46 height 8
click at [229, 150] on span "Select Products" at bounding box center [209, 151] width 46 height 8
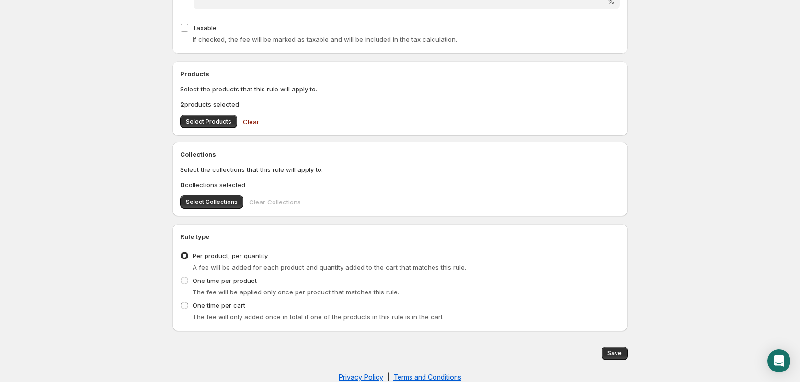
scroll to position [285, 0]
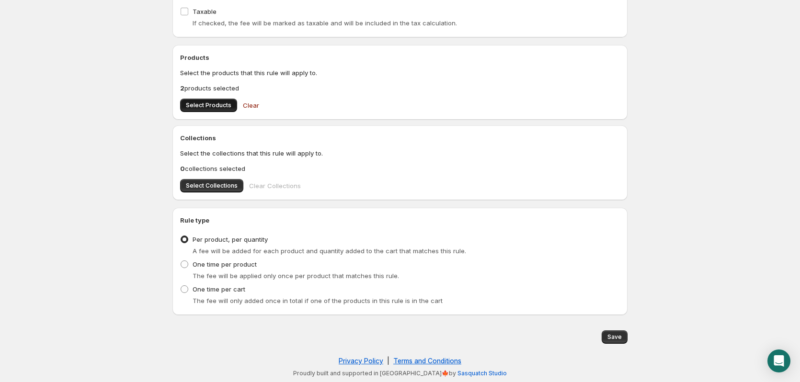
click at [209, 105] on span "Select Products" at bounding box center [209, 106] width 46 height 8
click at [205, 104] on span "Select Products" at bounding box center [209, 106] width 46 height 8
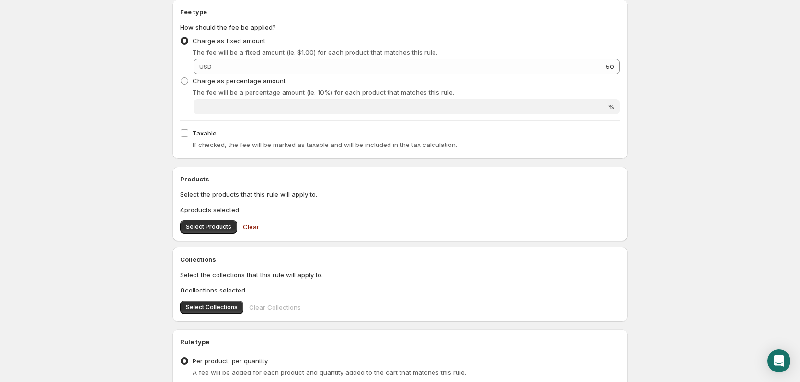
scroll to position [93, 0]
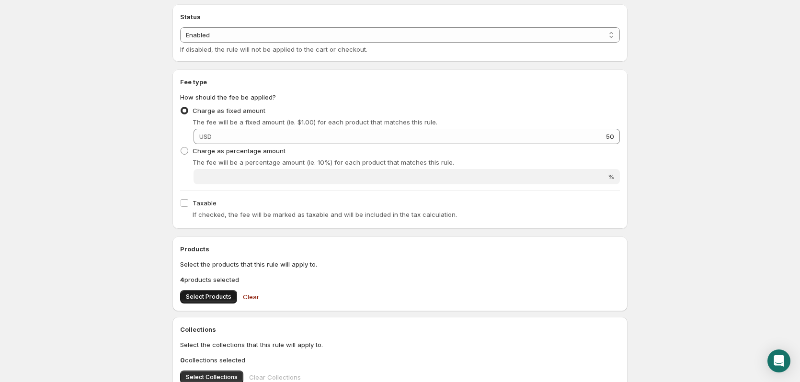
click at [205, 296] on span "Select Products" at bounding box center [209, 297] width 46 height 8
click at [219, 296] on span "Select Products" at bounding box center [209, 297] width 46 height 8
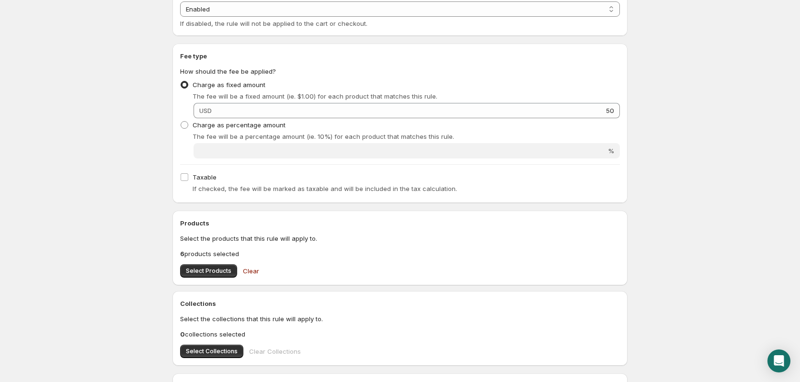
scroll to position [240, 0]
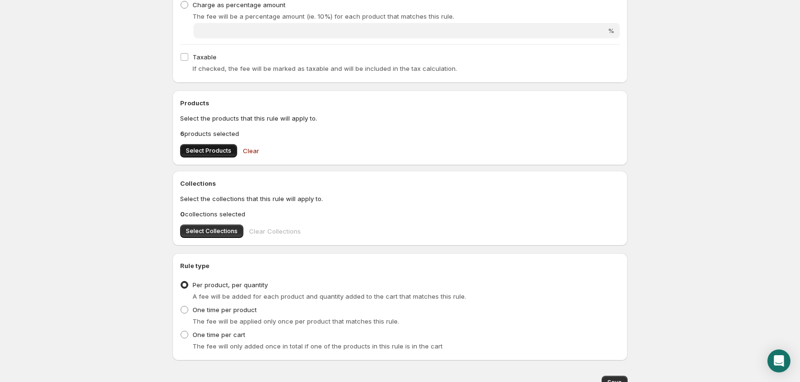
click at [211, 149] on span "Select Products" at bounding box center [209, 151] width 46 height 8
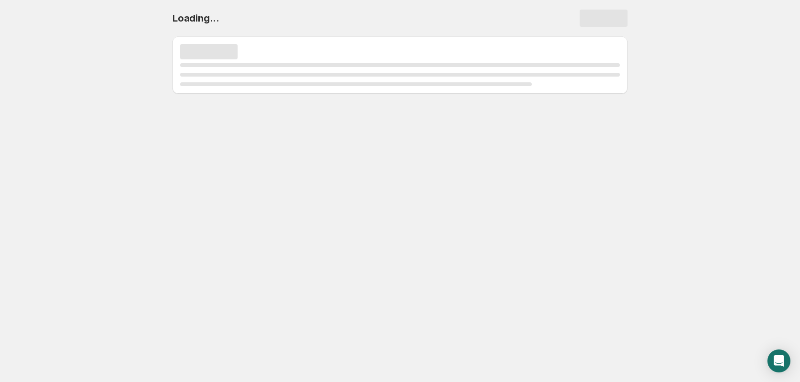
scroll to position [0, 0]
